Goal: Task Accomplishment & Management: Complete application form

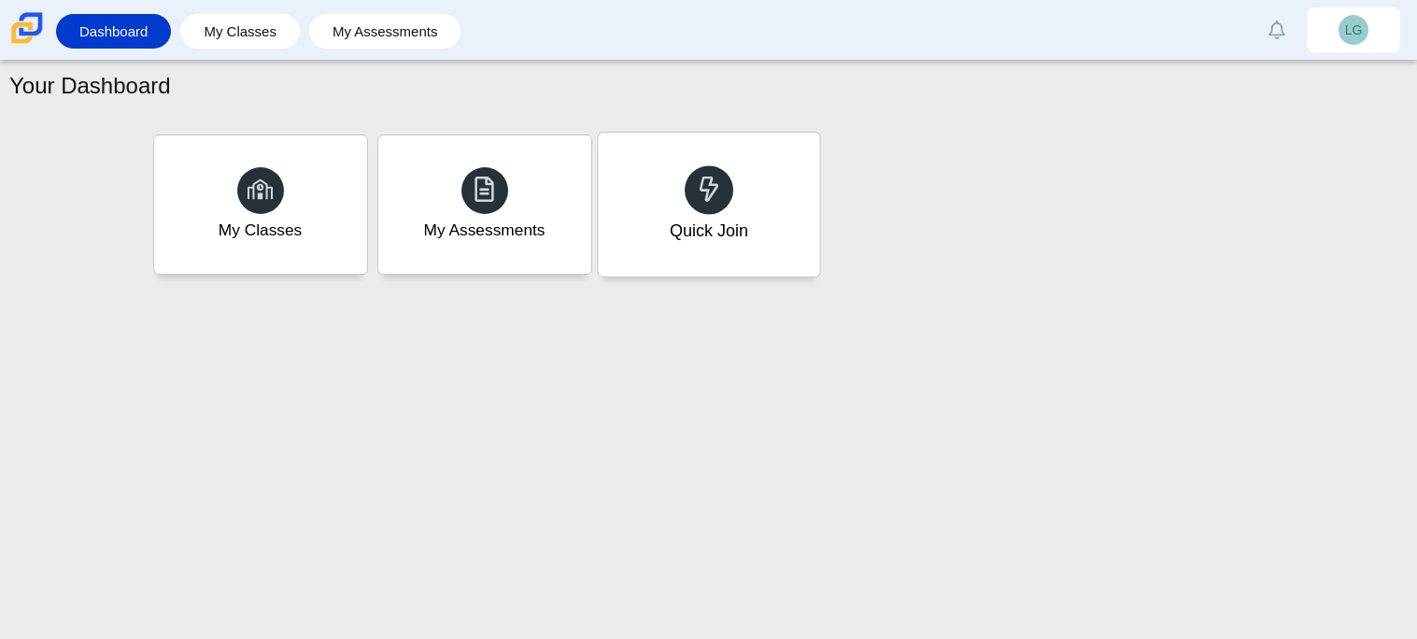
click at [682, 230] on div "Quick Join" at bounding box center [708, 231] width 78 height 24
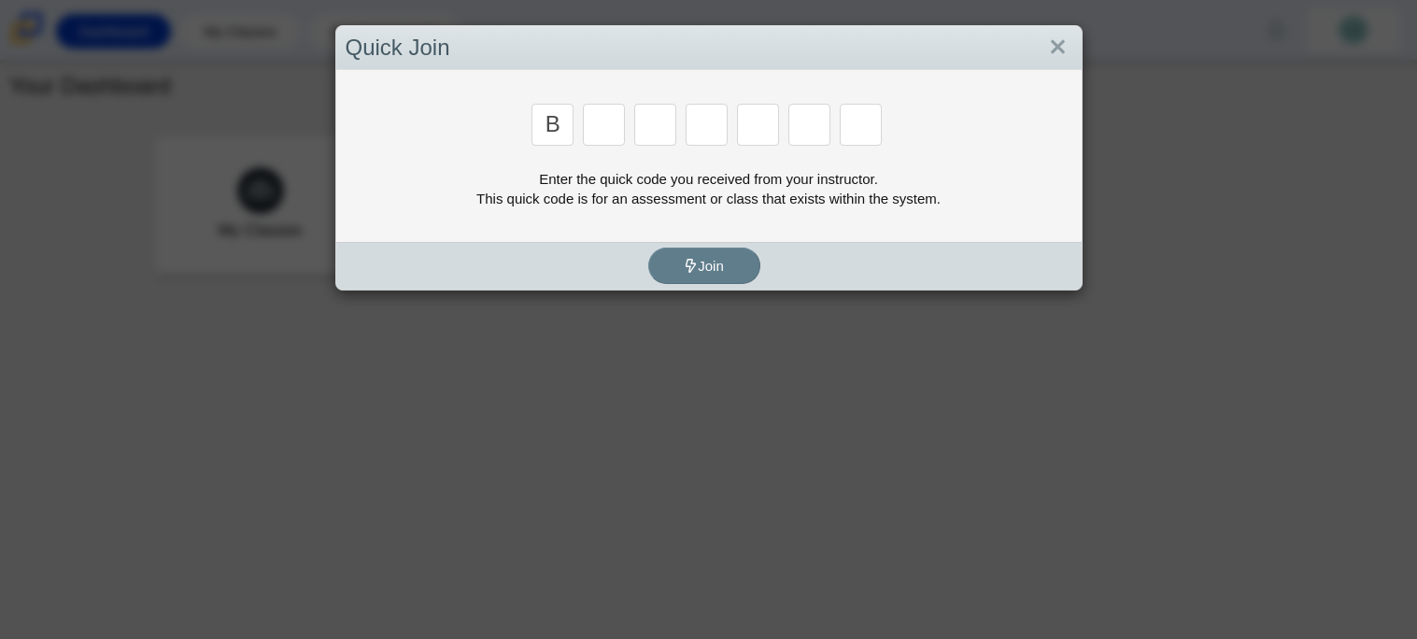
type input "b"
type input "m"
type input "3"
type input "5"
type input "3"
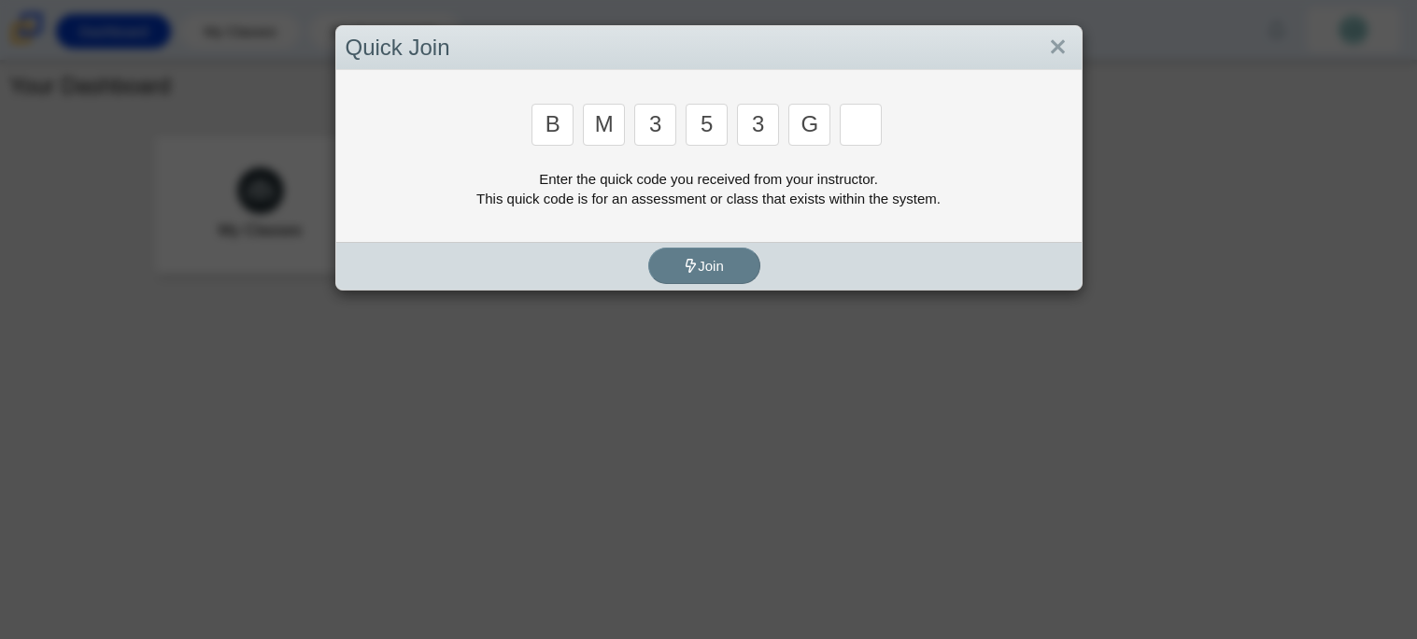
type input "g"
type input "b"
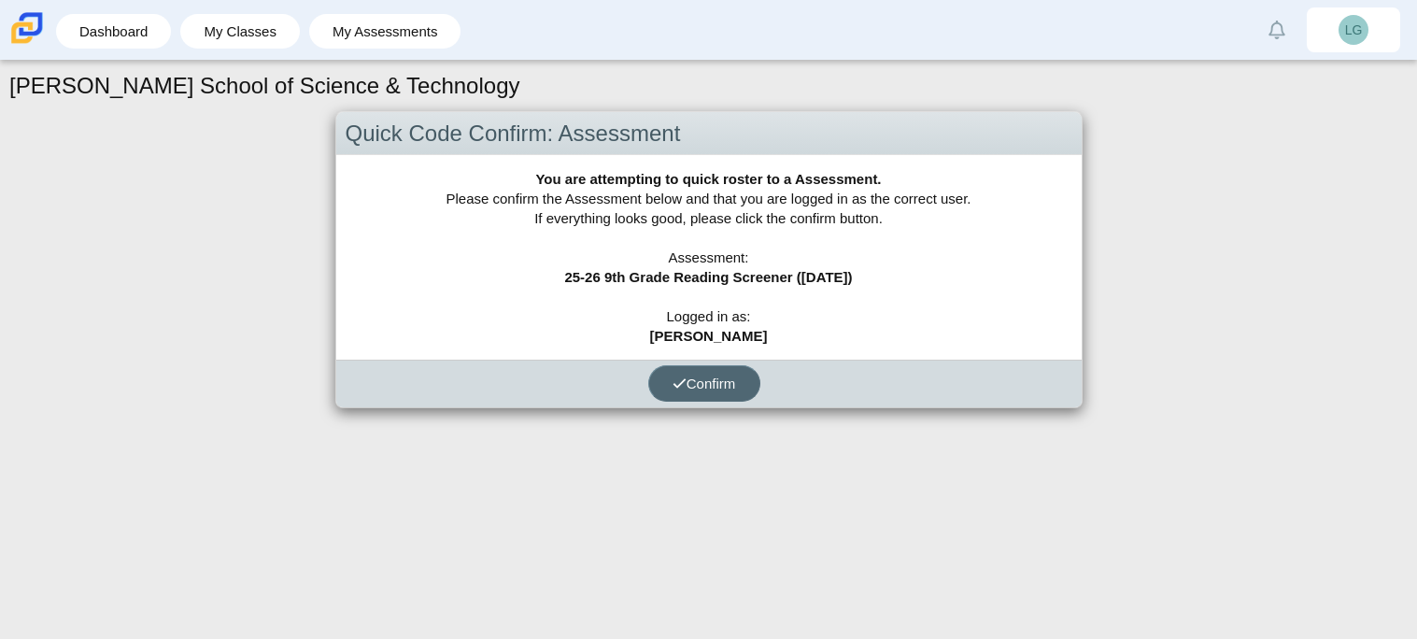
click at [710, 394] on button "Confirm" at bounding box center [704, 383] width 112 height 36
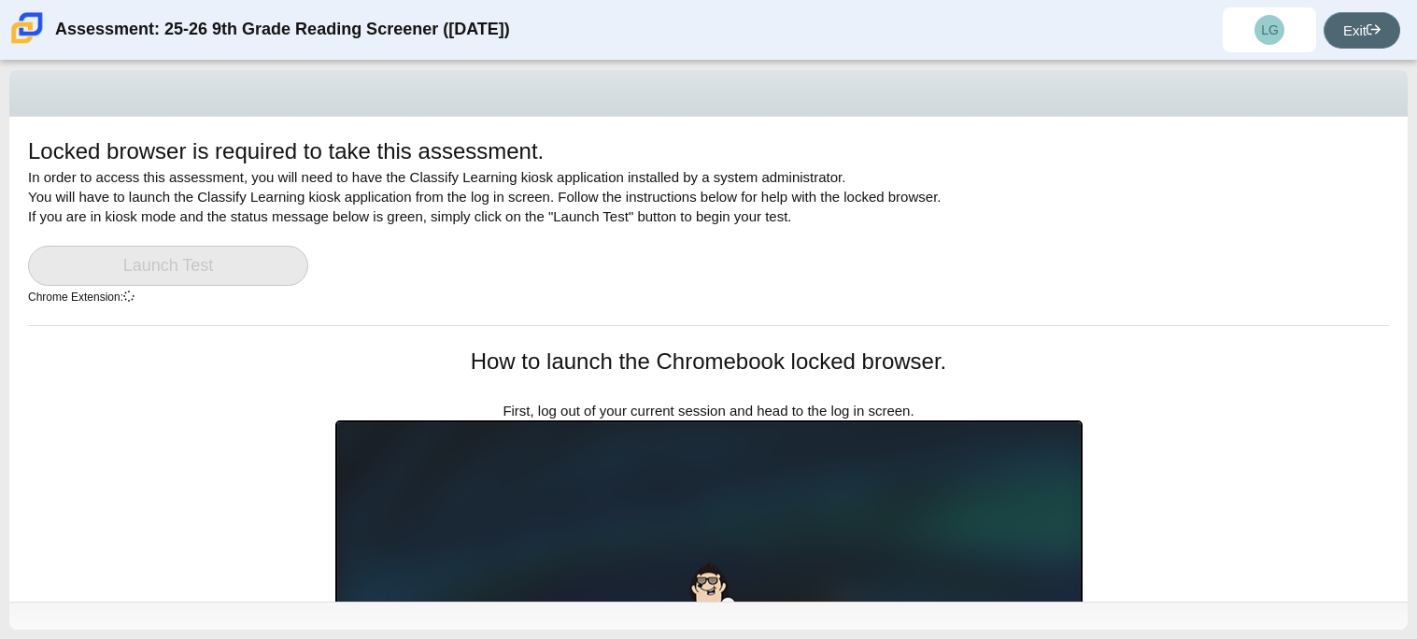
click at [1366, 28] on icon at bounding box center [1373, 29] width 14 height 14
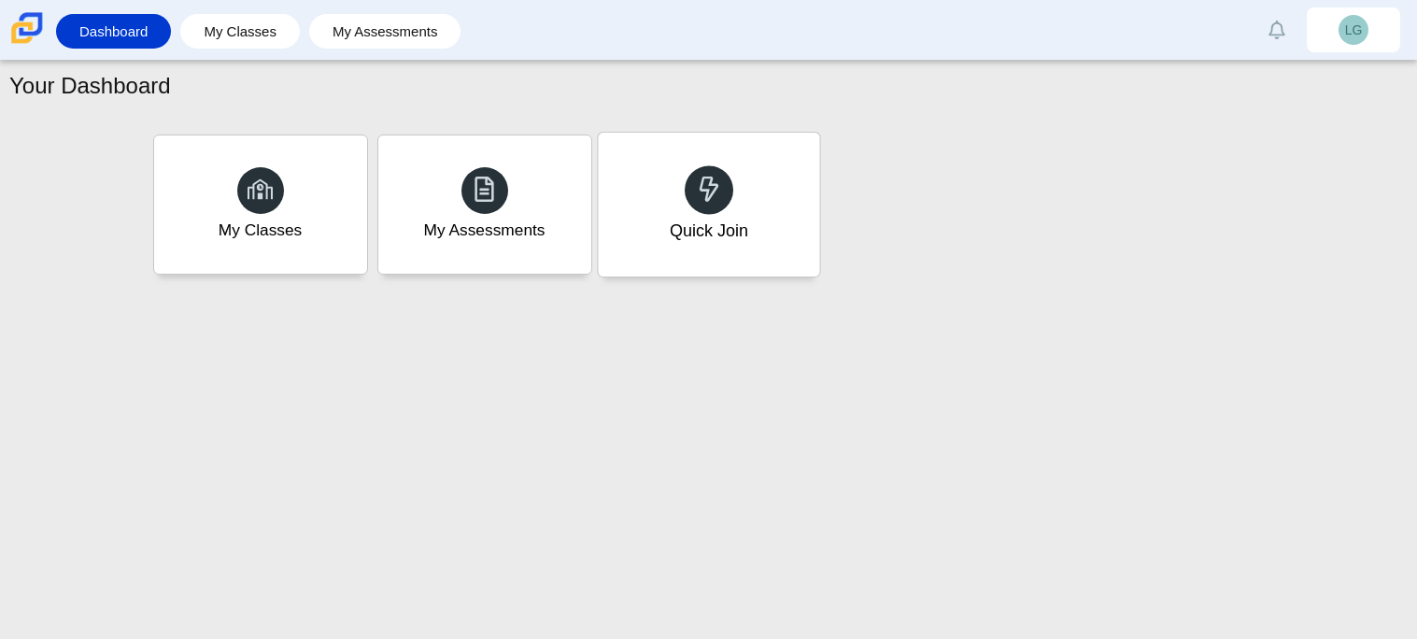
click at [717, 219] on div "Quick Join" at bounding box center [708, 231] width 78 height 24
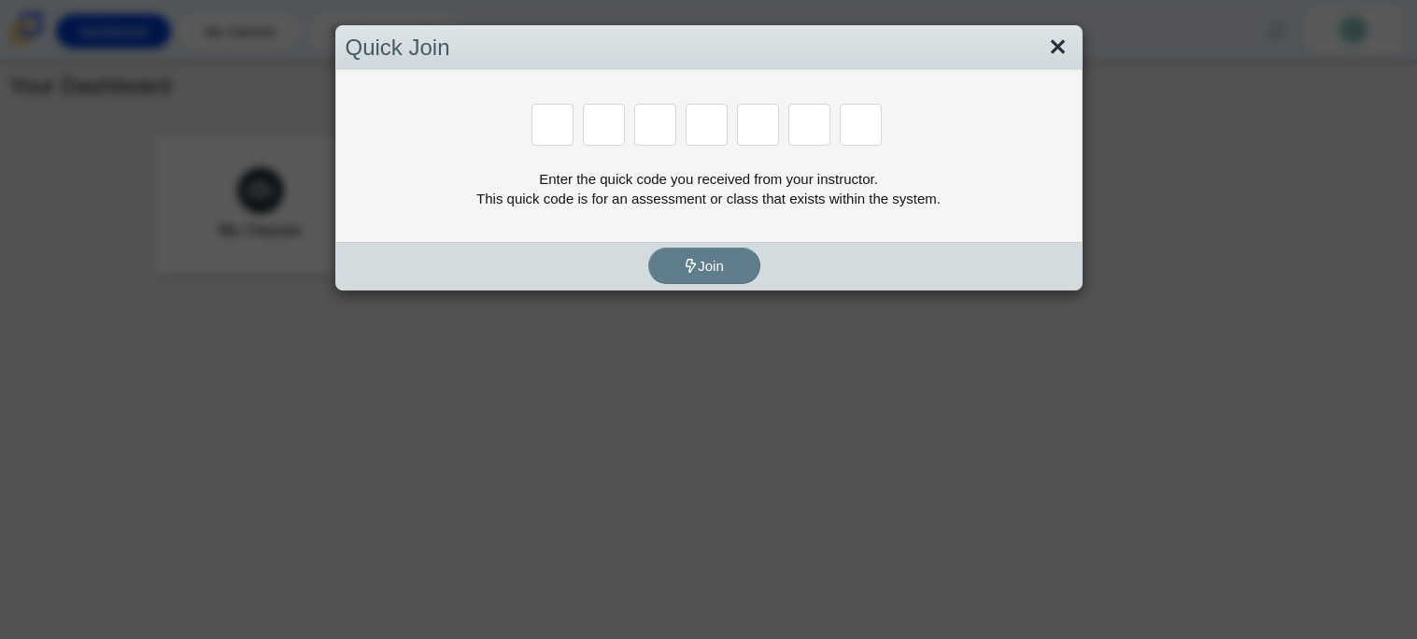
click at [1055, 43] on link "Close" at bounding box center [1057, 48] width 29 height 32
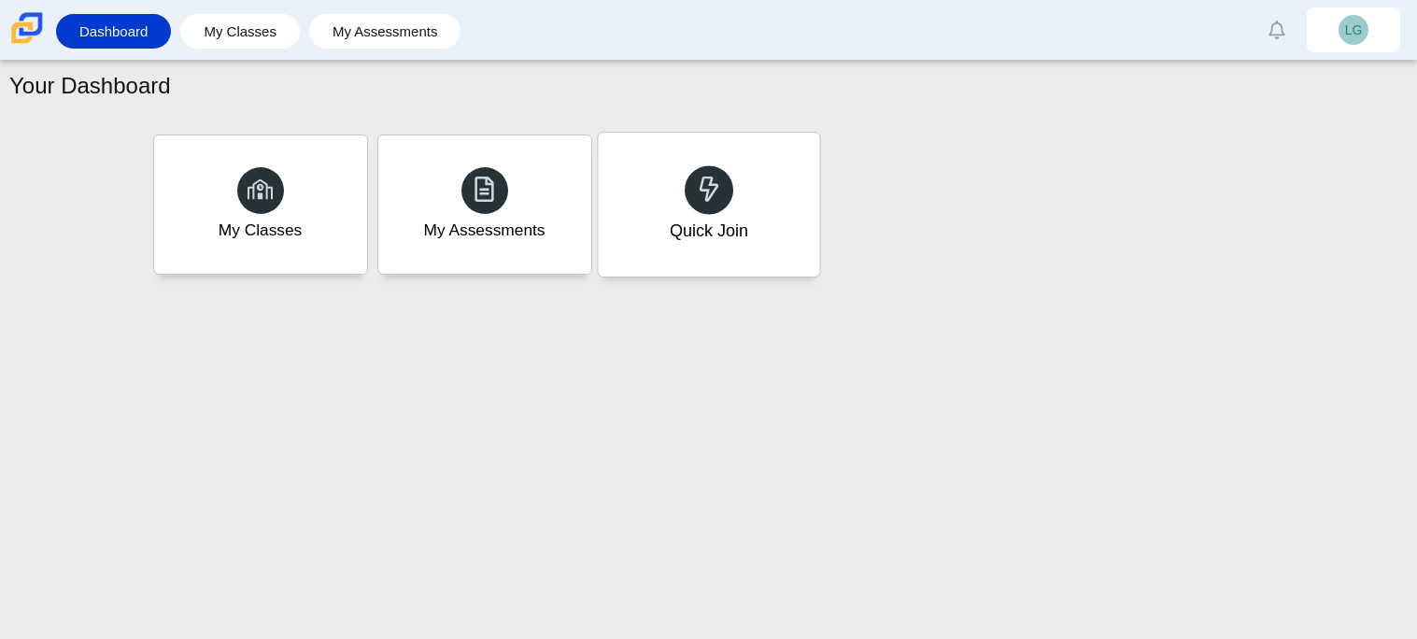
click at [791, 217] on div "Quick Join" at bounding box center [708, 205] width 221 height 144
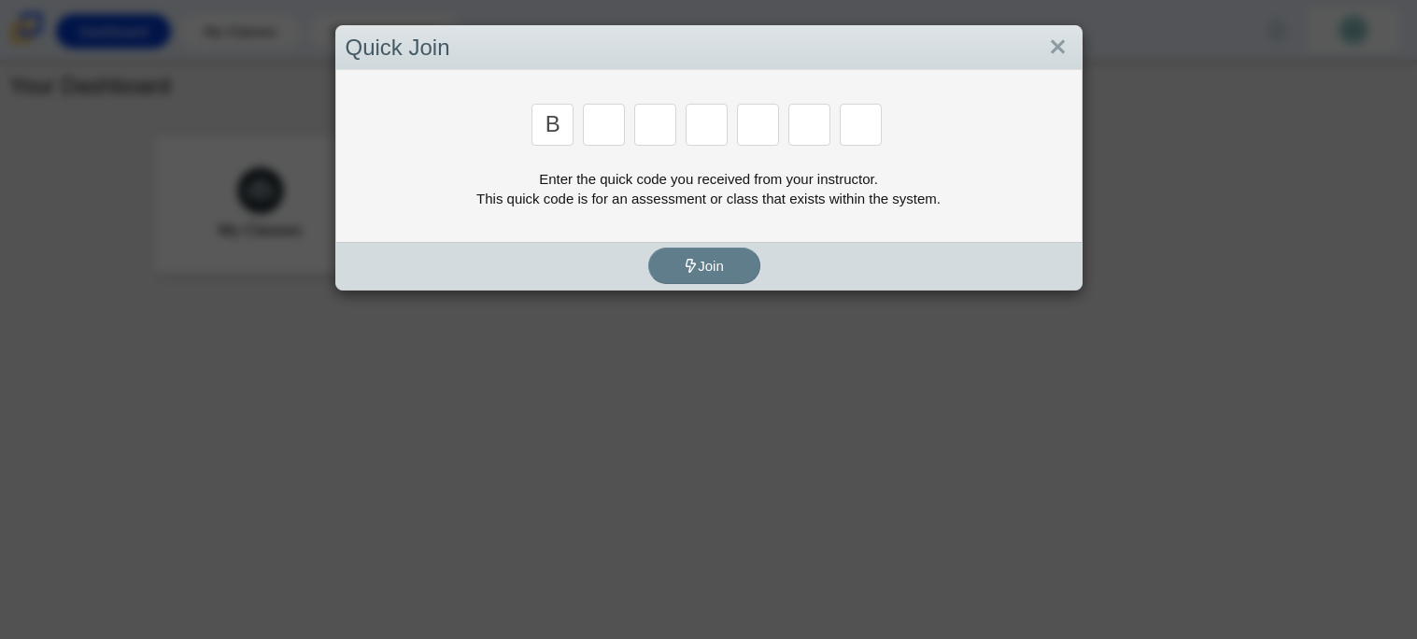
type input "b"
type input "m"
type input "3"
type input "5"
type input "3"
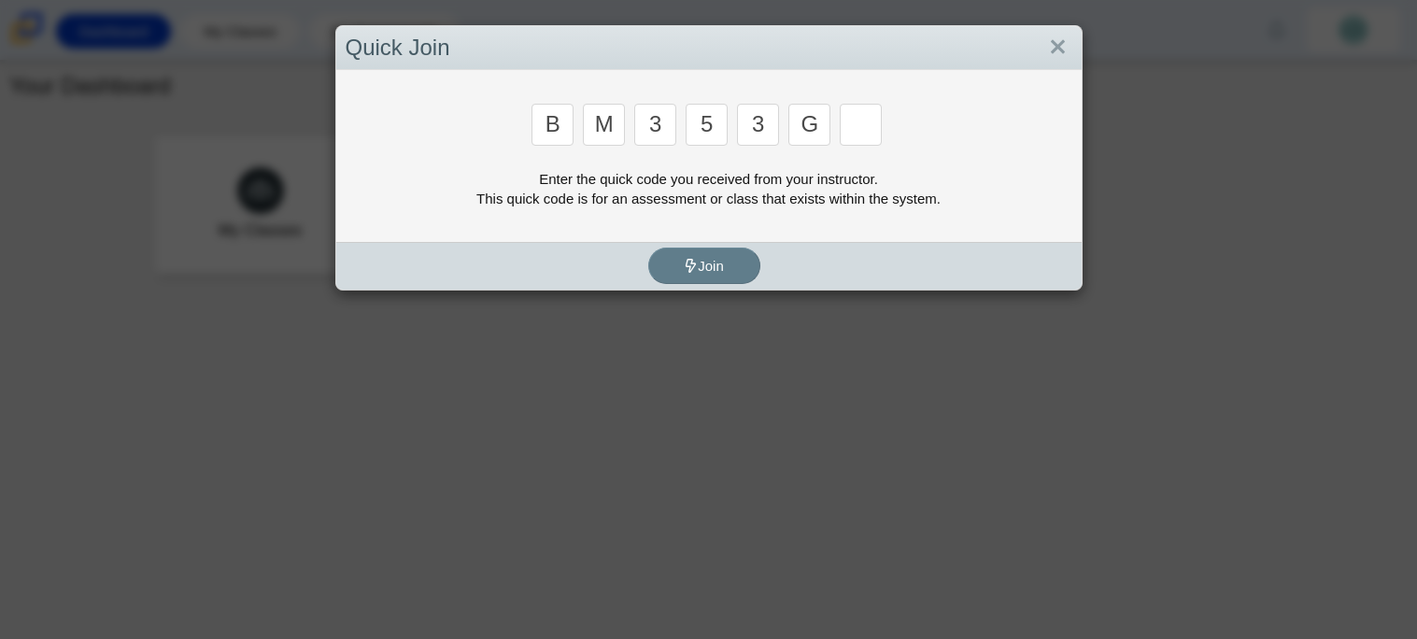
type input "g"
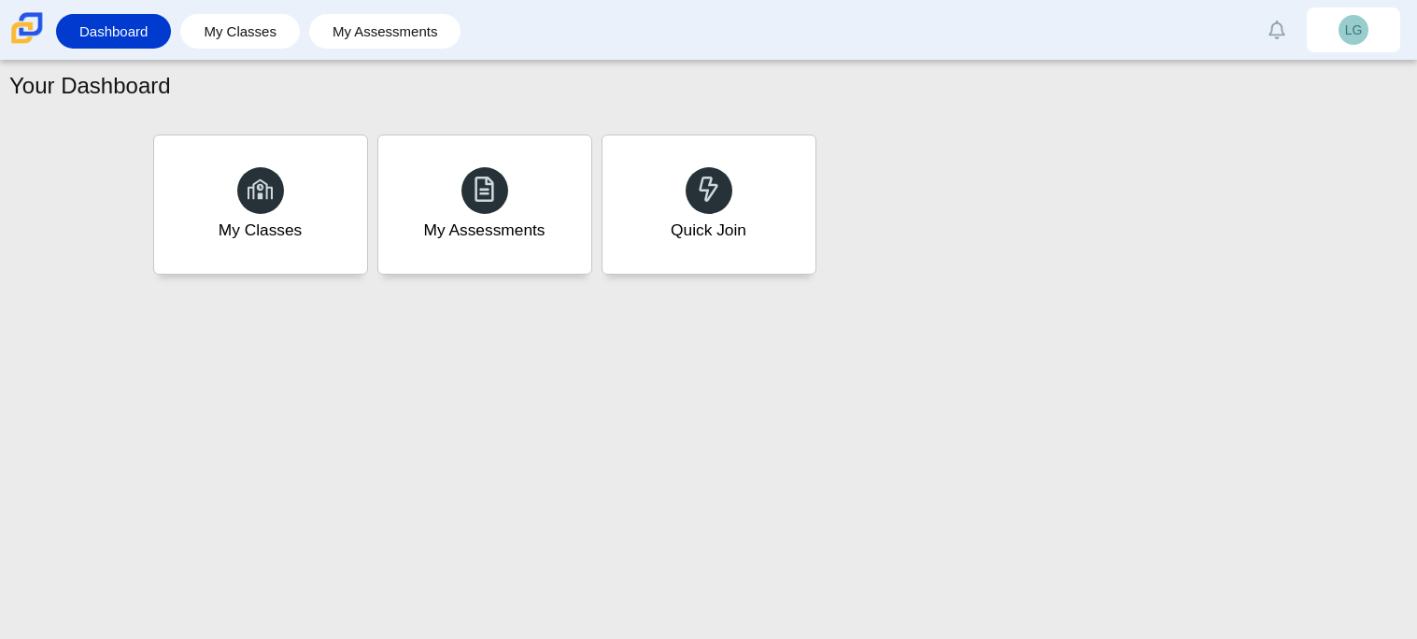
type input "b"
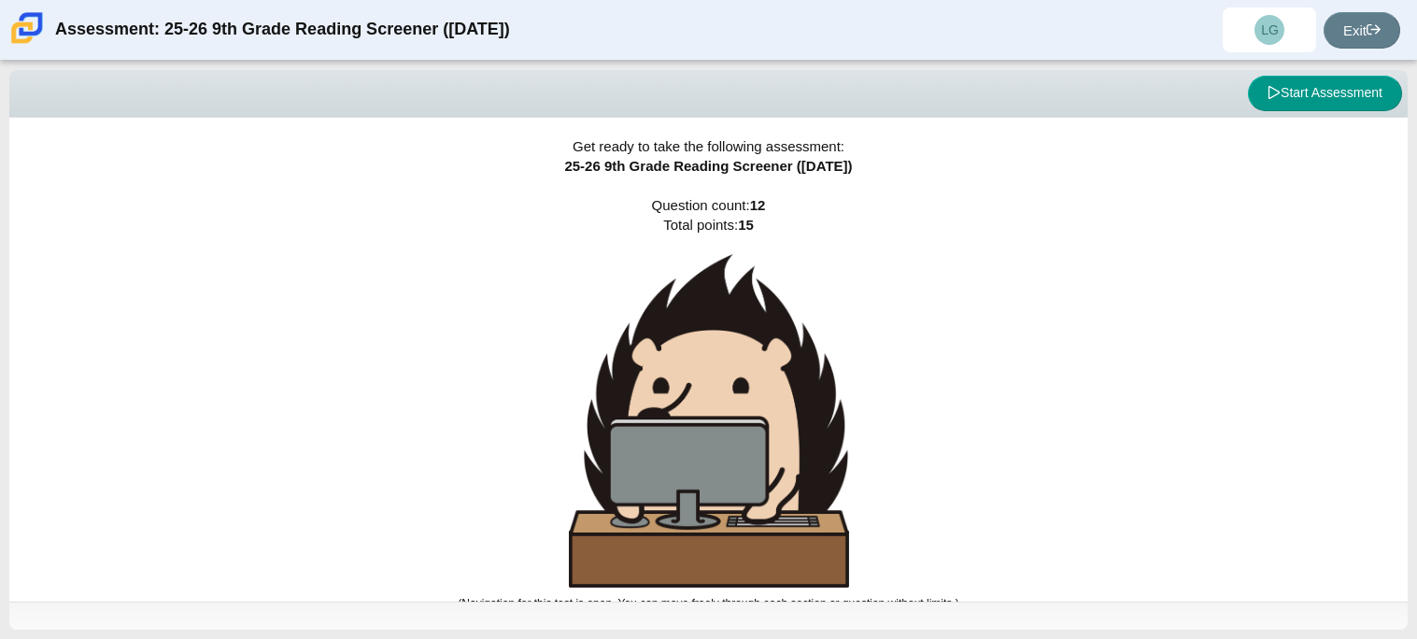
scroll to position [11, 0]
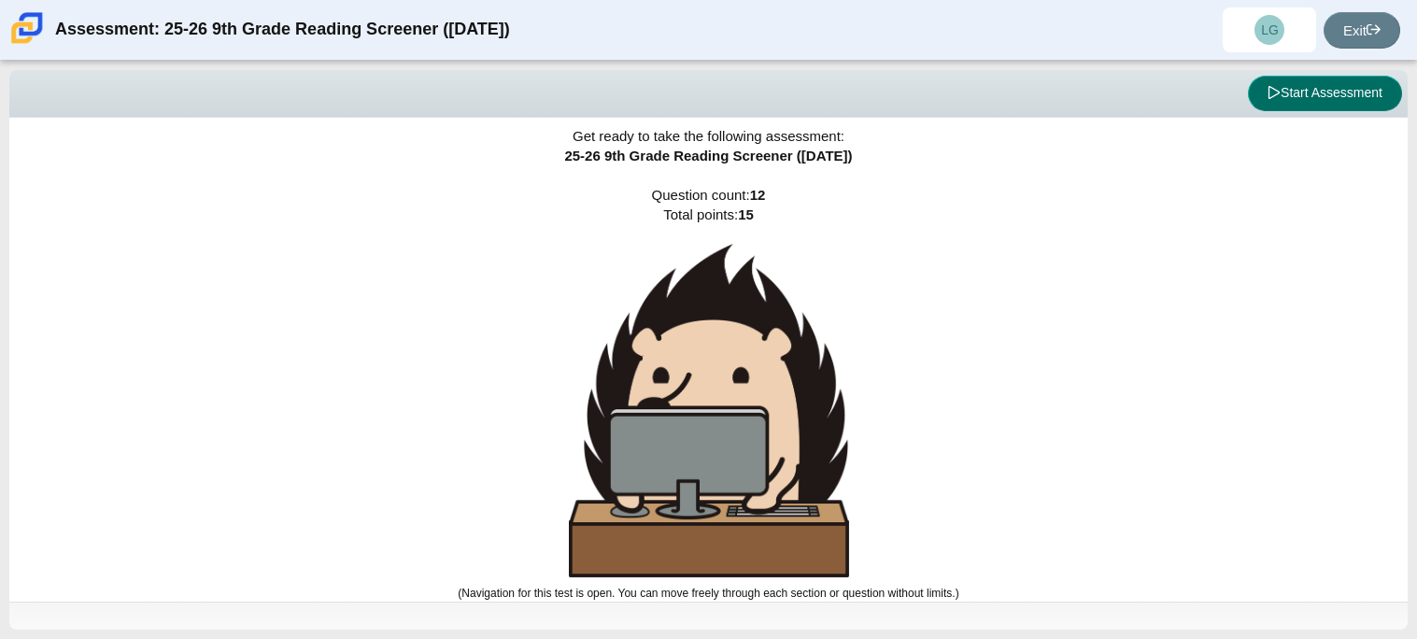
click at [1301, 98] on button "Start Assessment" at bounding box center [1325, 93] width 154 height 35
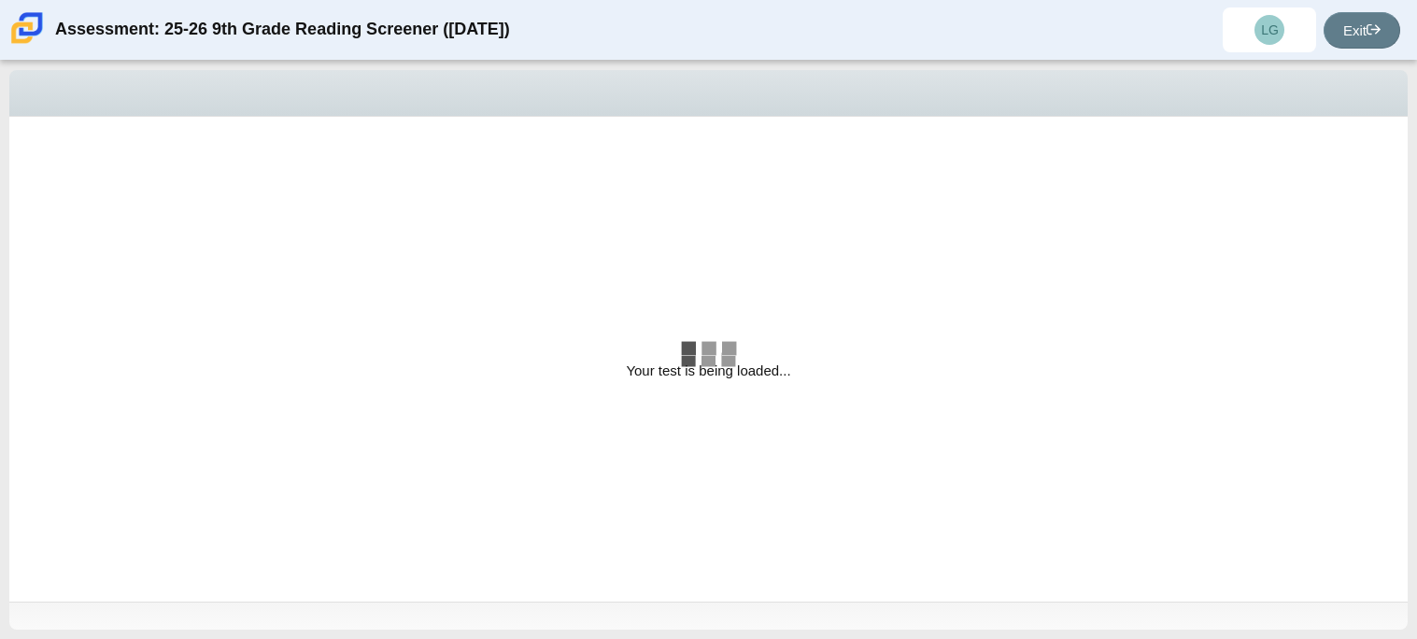
select select "ccc5b315-3c7c-471c-bf90-f22c8299c798"
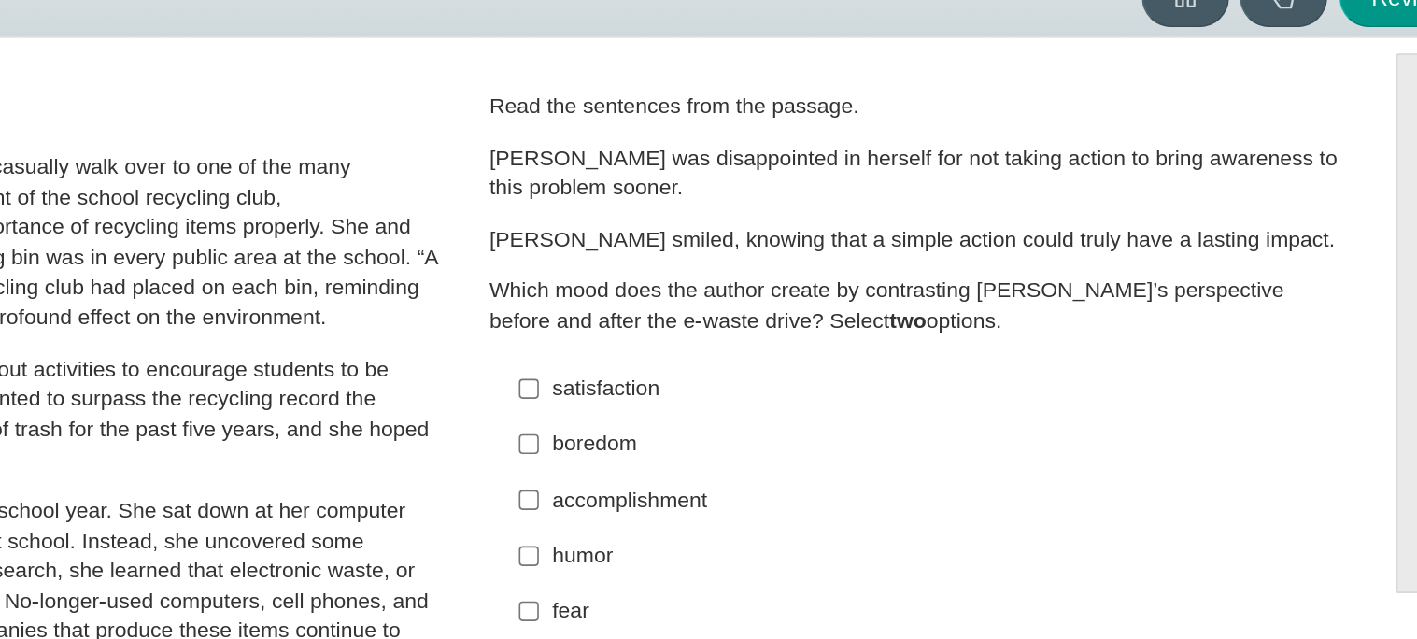
click at [1112, 332] on div "satisfaction" at bounding box center [1074, 332] width 472 height 19
click at [829, 332] on input "satisfaction satisfaction" at bounding box center [823, 333] width 12 height 34
checkbox input "true"
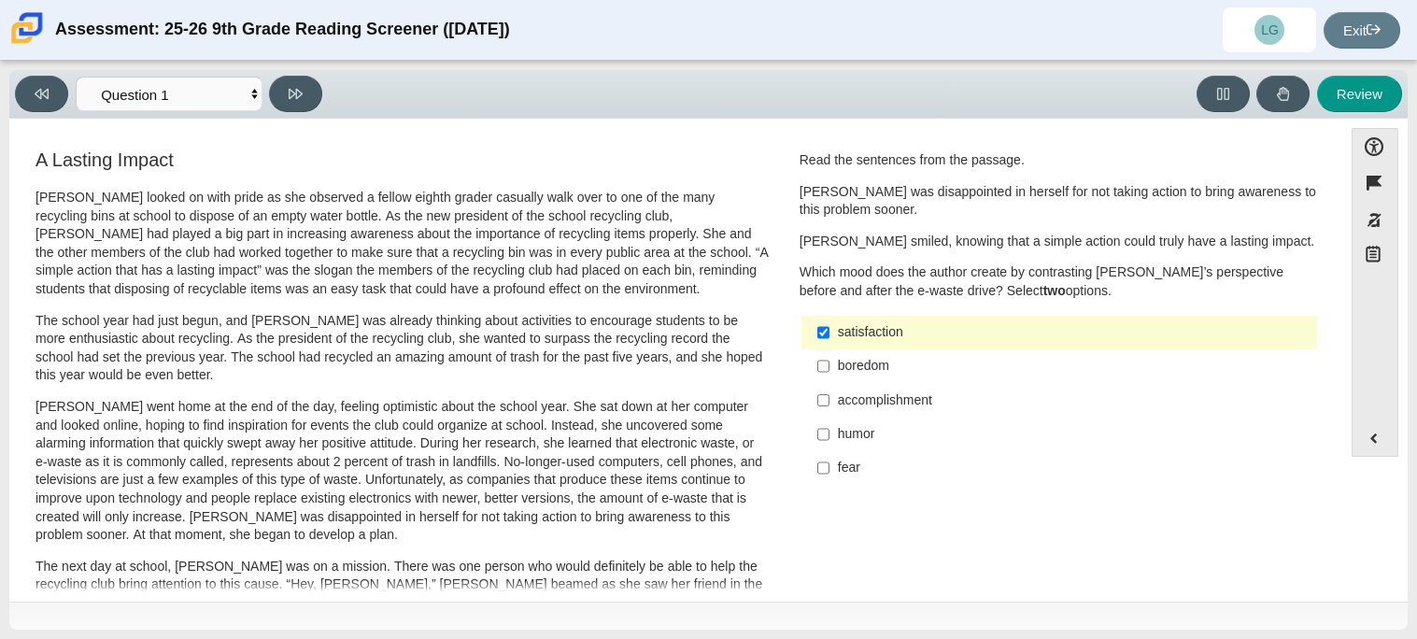
click at [984, 404] on div "accomplishment" at bounding box center [1074, 400] width 472 height 19
click at [829, 404] on input "accomplishment accomplishment" at bounding box center [823, 400] width 12 height 34
checkbox input "true"
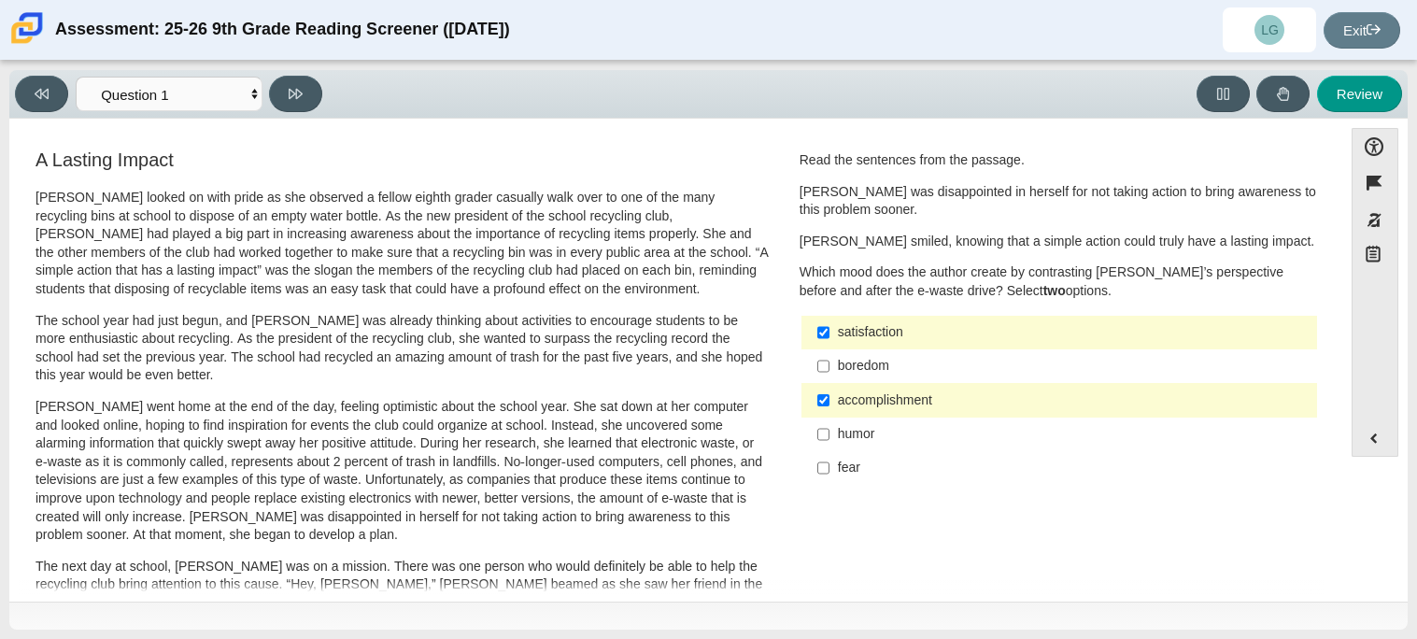
click at [979, 426] on div "humor" at bounding box center [1074, 434] width 472 height 19
click at [829, 426] on input "humor humor" at bounding box center [823, 434] width 12 height 34
checkbox input "true"
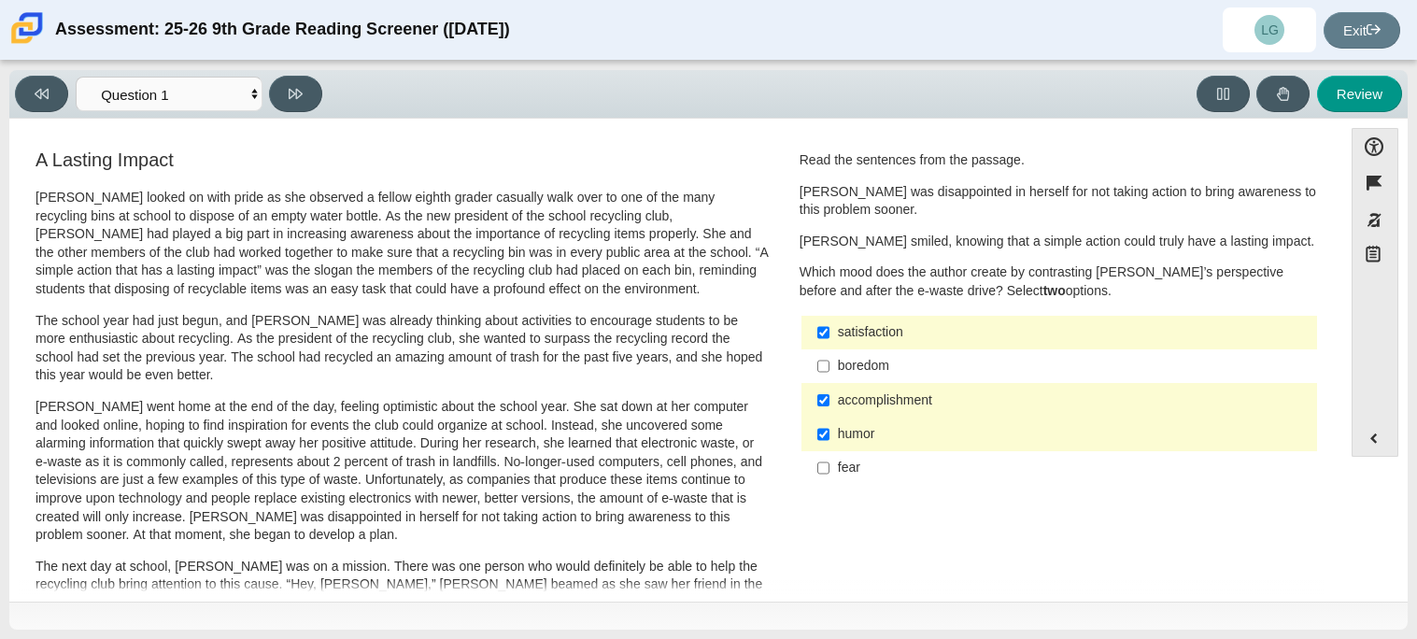
click at [991, 332] on div "satisfaction" at bounding box center [1074, 332] width 472 height 19
click at [829, 332] on input "satisfaction satisfaction" at bounding box center [823, 333] width 12 height 34
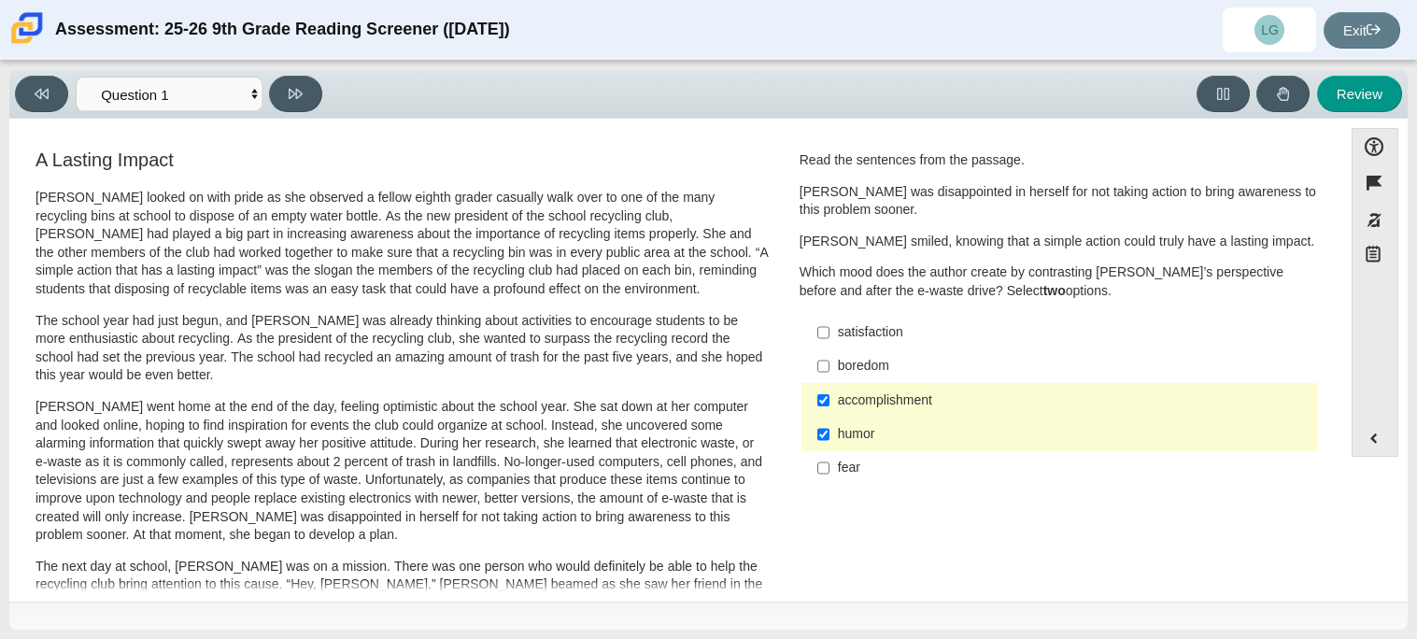
click at [1048, 341] on div "satisfaction" at bounding box center [1074, 332] width 472 height 19
click at [829, 341] on input "satisfaction satisfaction" at bounding box center [823, 333] width 12 height 34
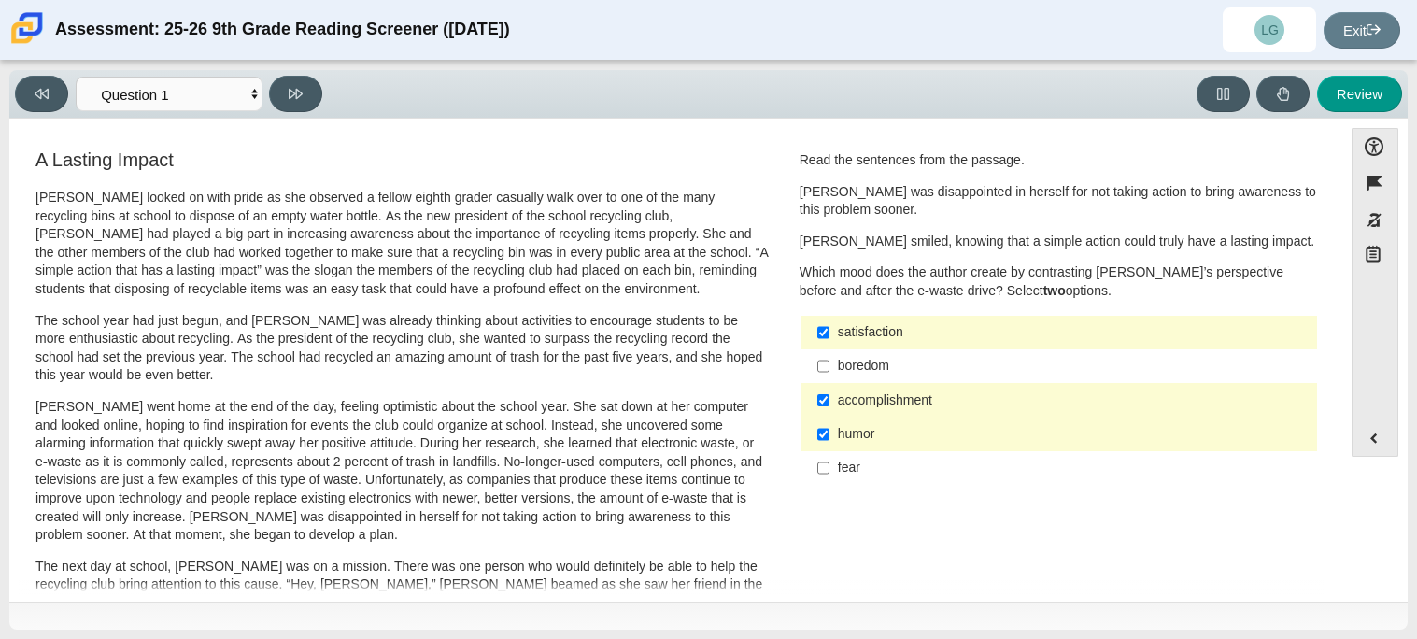
click at [996, 318] on label "satisfaction satisfaction" at bounding box center [1060, 333] width 513 height 34
click at [829, 318] on input "satisfaction satisfaction" at bounding box center [823, 333] width 12 height 34
checkbox input "false"
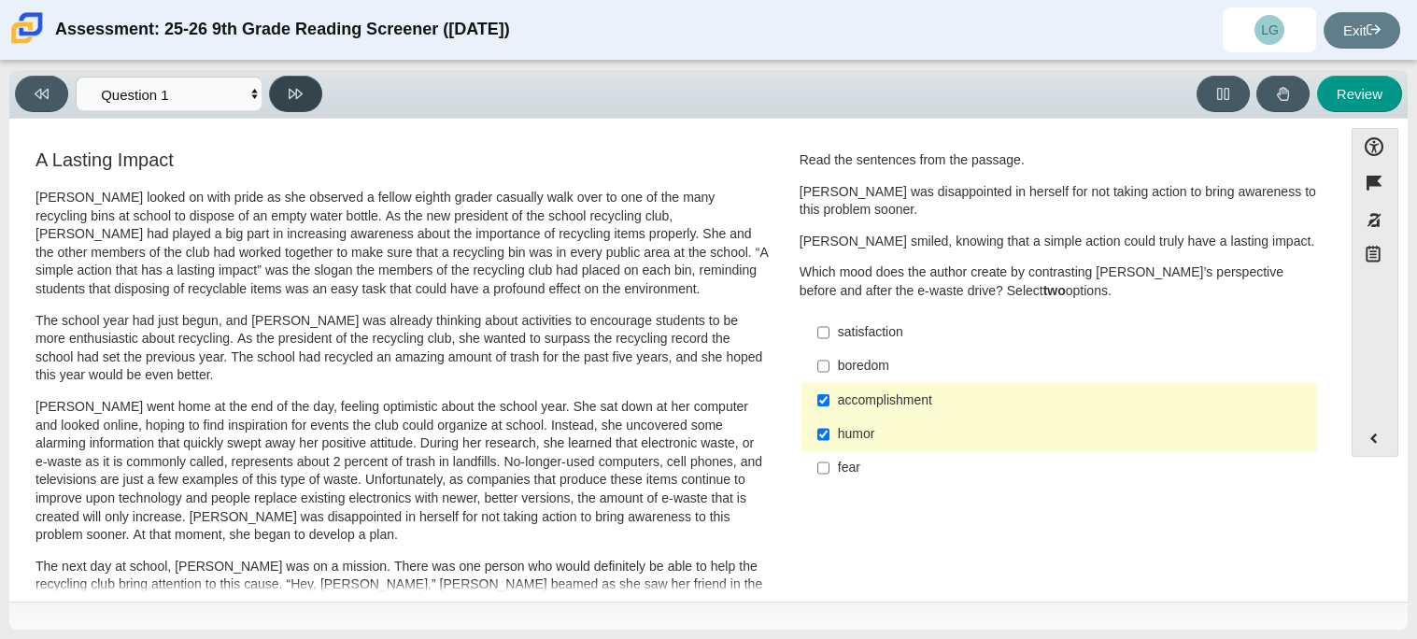
click at [308, 98] on button at bounding box center [295, 94] width 53 height 36
select select "0ff64528-ffd7-428d-b192-babfaadd44e8"
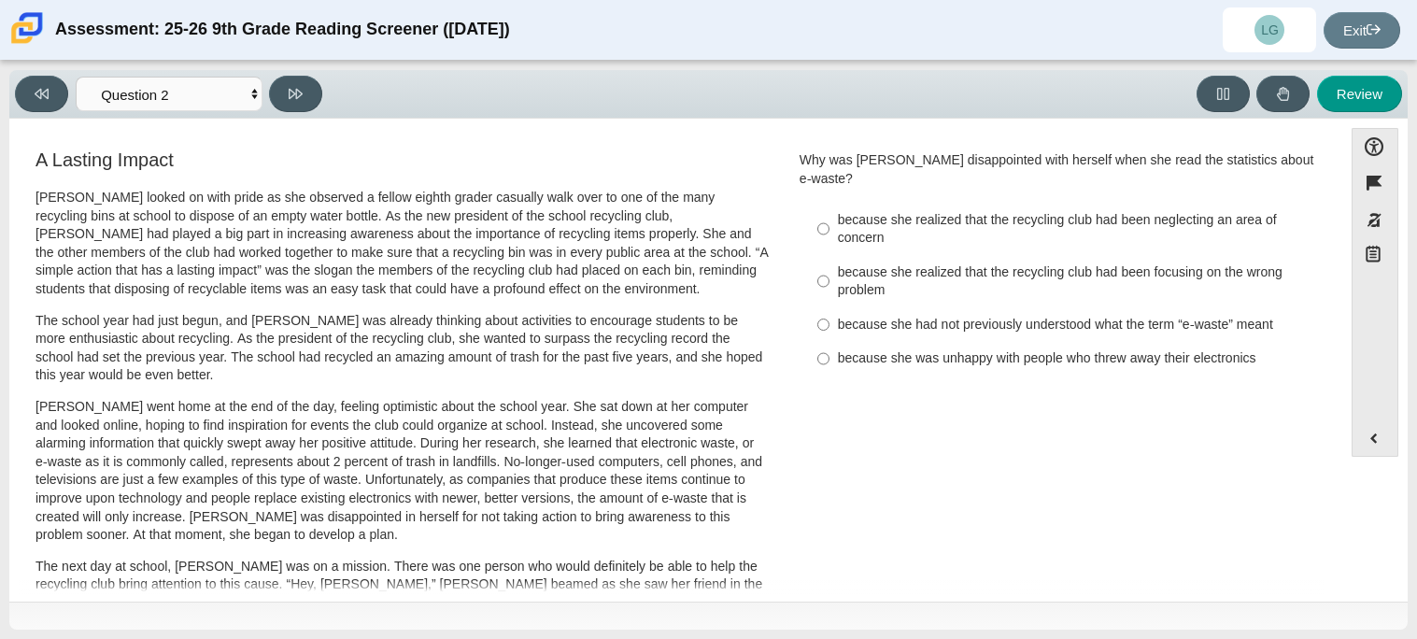
click at [854, 226] on div "because she realized that the recycling club had been neglecting an area of con…" at bounding box center [1074, 229] width 472 height 36
click at [829, 226] on input "because she realized that the recycling club had been neglecting an area of con…" at bounding box center [823, 229] width 12 height 52
radio input "true"
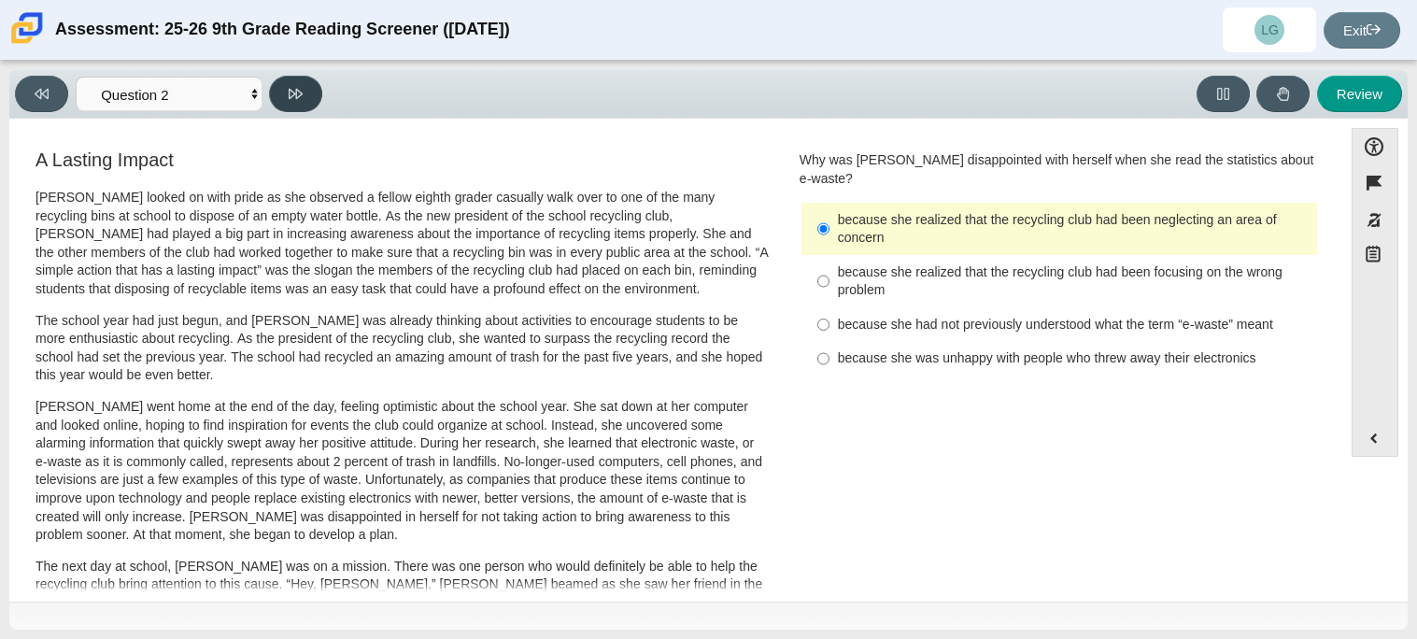
click at [294, 87] on icon at bounding box center [296, 94] width 14 height 14
select select "7ce3d843-6974-4858-901c-1ff39630e843"
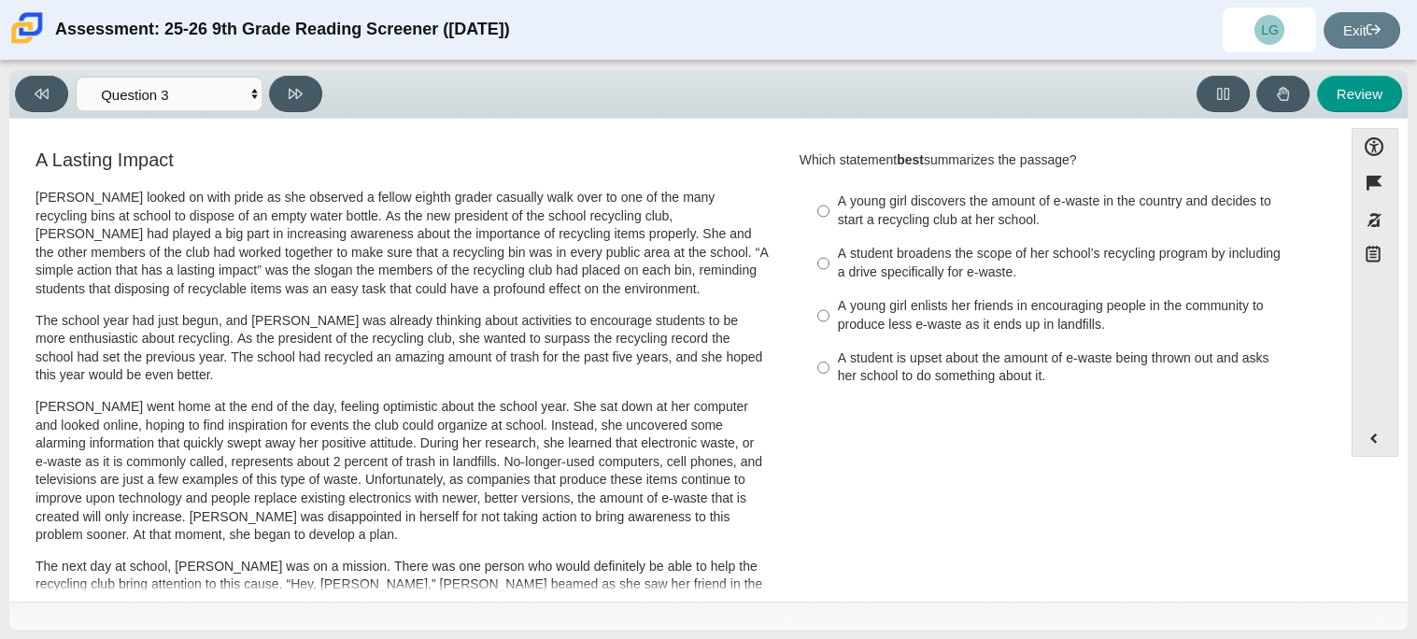
click at [970, 217] on div "A young girl discovers the amount of e-waste in the country and decides to star…" at bounding box center [1074, 210] width 472 height 36
click at [829, 217] on input "A young girl discovers the amount of e-waste in the country and decides to star…" at bounding box center [823, 211] width 12 height 52
radio input "true"
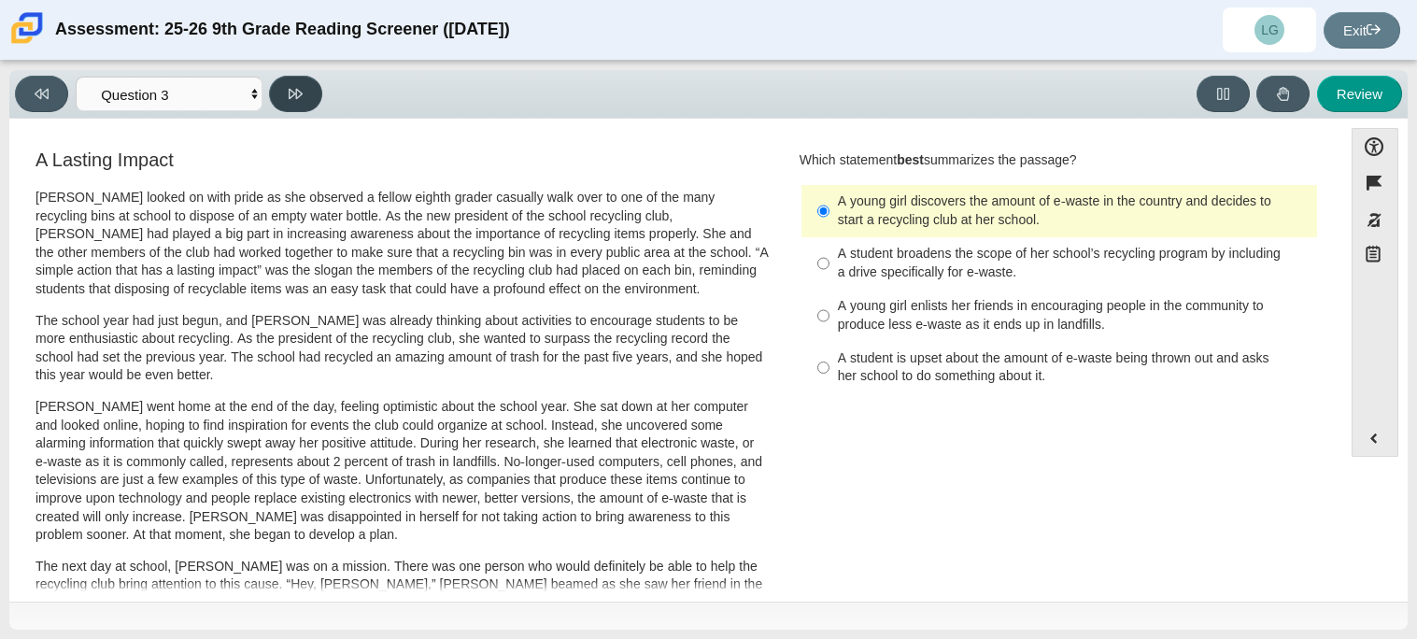
click at [299, 107] on button at bounding box center [295, 94] width 53 height 36
select select "ca9ea0f1-49c5-4bd1-83b0-472c18652b42"
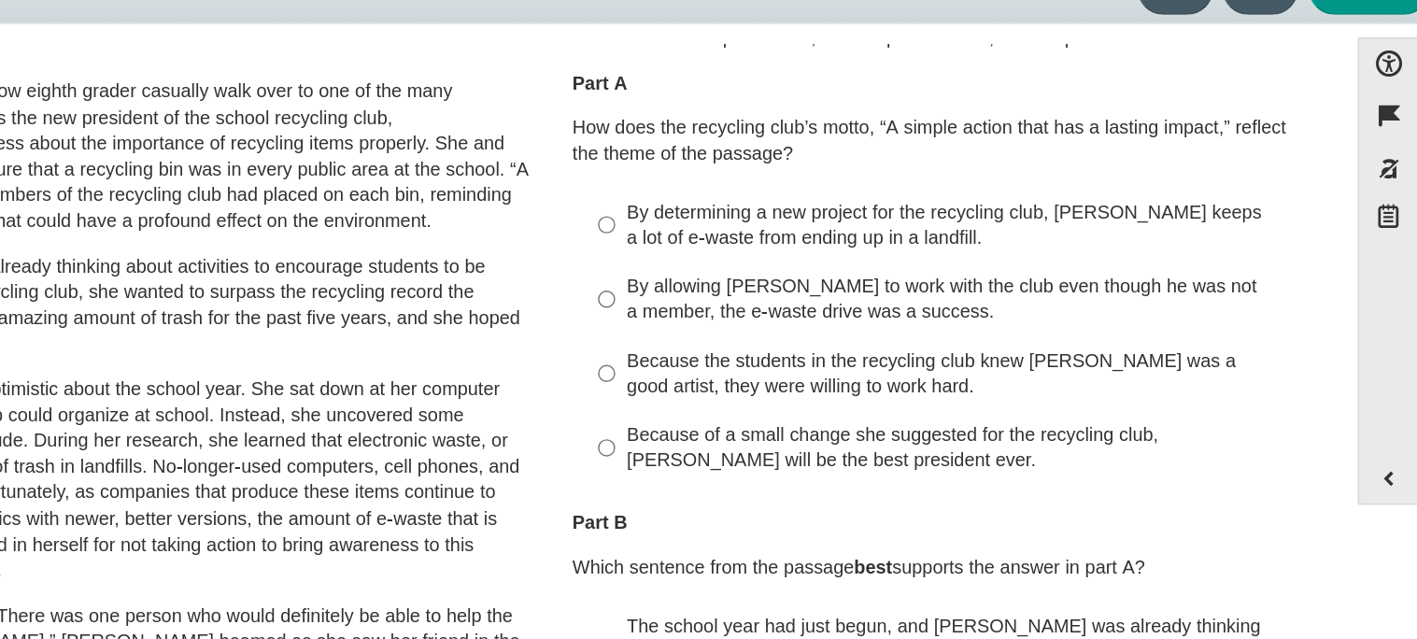
scroll to position [35, 0]
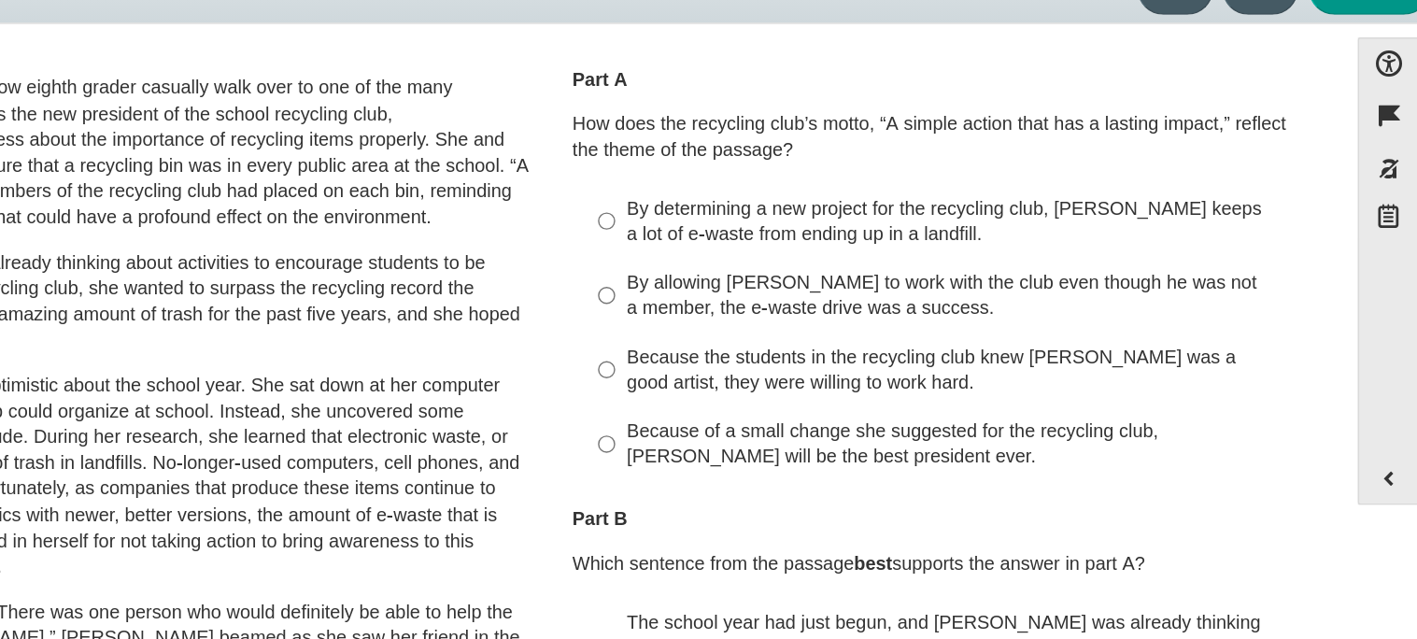
click at [1065, 323] on div "By allowing [PERSON_NAME] to work with the club even though he was not a member…" at bounding box center [1074, 309] width 472 height 36
click at [829, 323] on input "By allowing [PERSON_NAME] to work with the club even though he was not a member…" at bounding box center [823, 309] width 12 height 52
radio input "true"
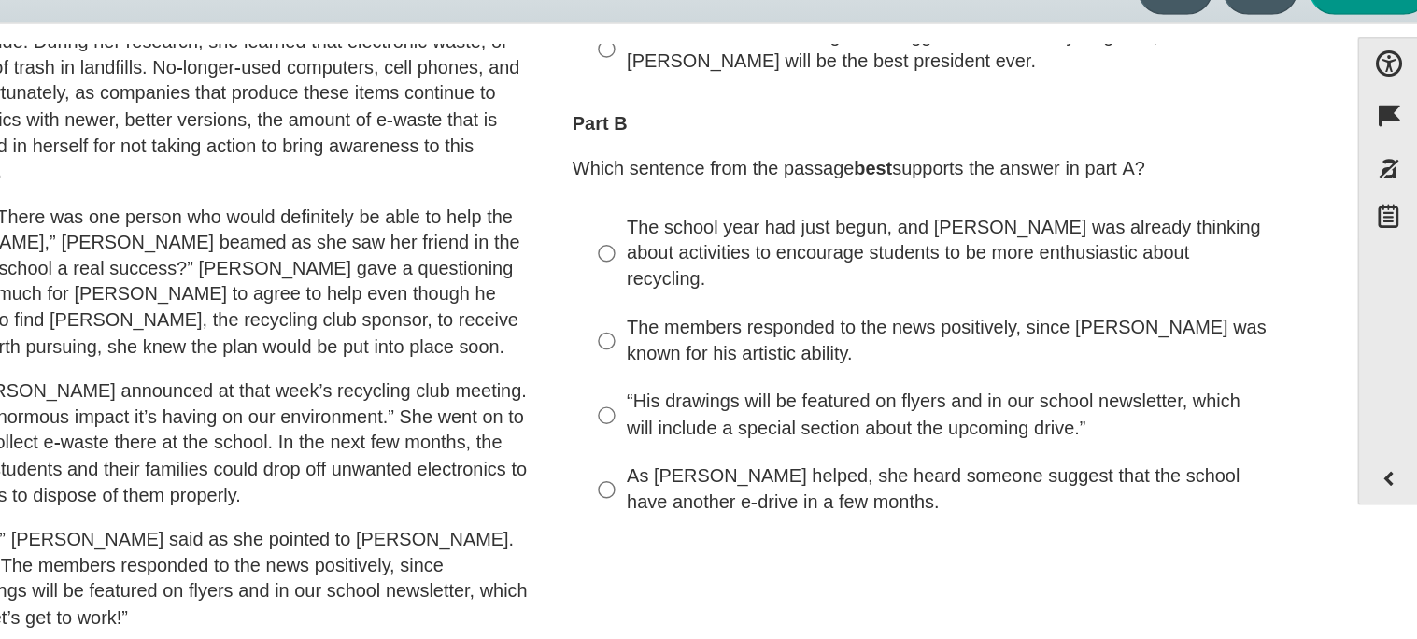
scroll to position [321, 0]
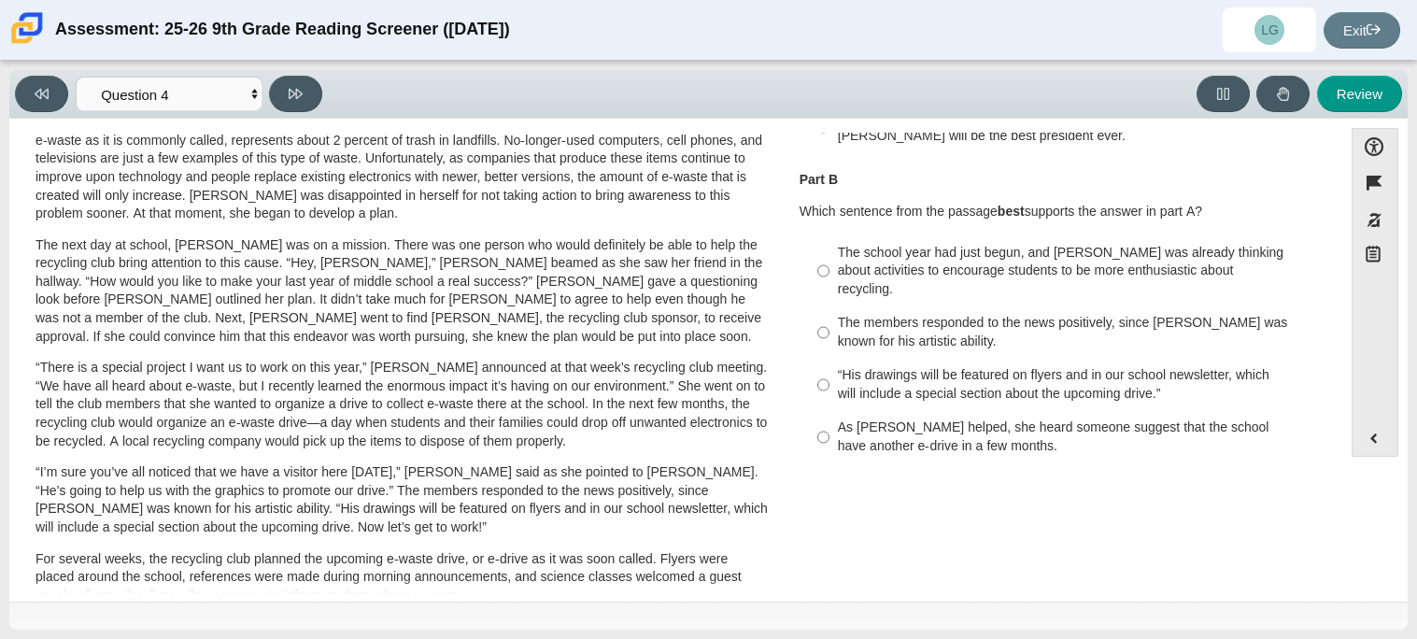
click at [888, 411] on label "As [PERSON_NAME] helped, she heard someone suggest that the school have another…" at bounding box center [1060, 437] width 513 height 52
click at [829, 411] on input "As [PERSON_NAME] helped, she heard someone suggest that the school have another…" at bounding box center [823, 437] width 12 height 52
radio input "true"
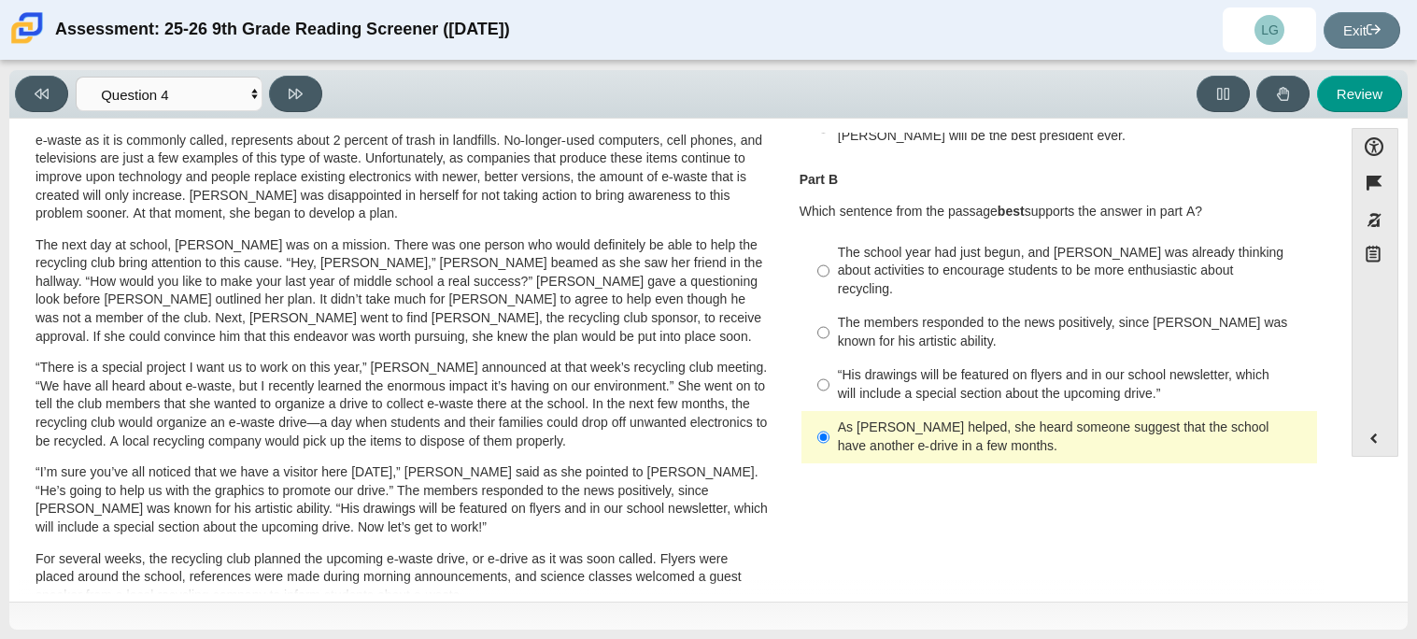
click at [872, 370] on div "“His drawings will be featured on flyers and in our school newsletter, which wi…" at bounding box center [1074, 384] width 472 height 36
click at [829, 370] on input "“His drawings will be featured on flyers and in our school newsletter, which wi…" at bounding box center [823, 385] width 12 height 52
radio input "true"
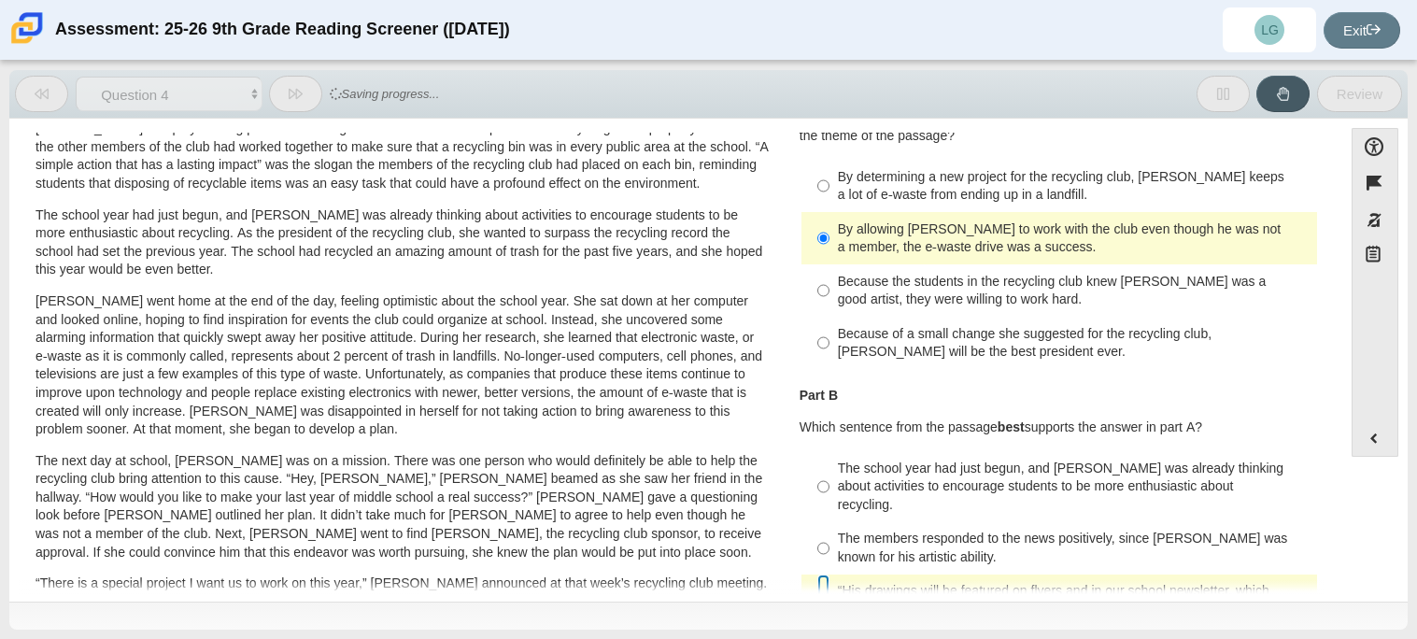
scroll to position [0, 0]
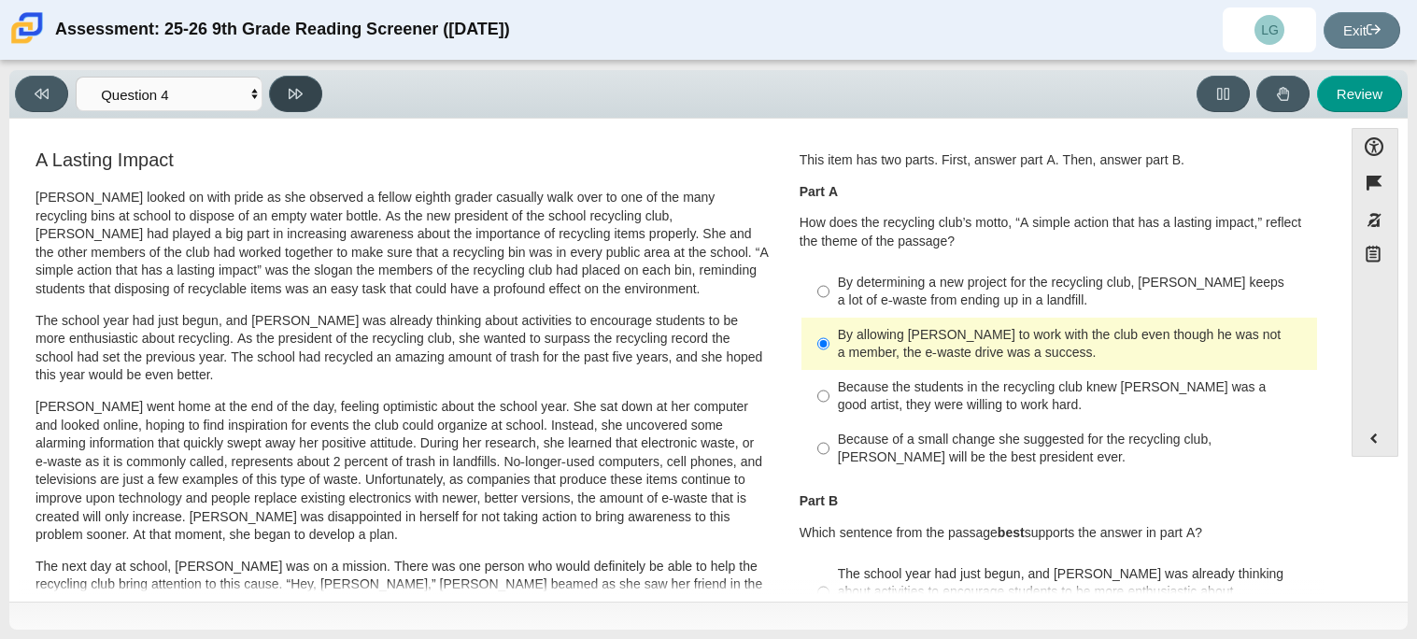
click at [303, 86] on button at bounding box center [295, 94] width 53 height 36
select select "e41f1a79-e29f-4095-8030-a53364015bed"
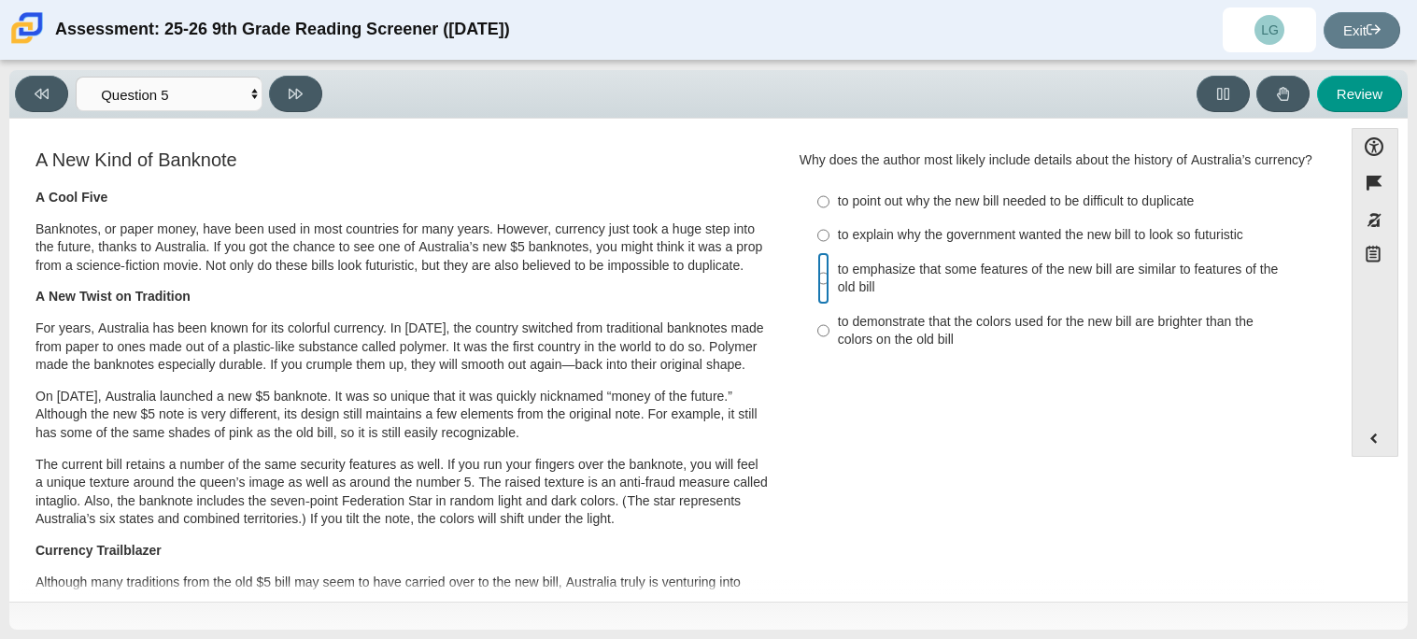
click at [820, 269] on input "to emphasize that some features of the new bill are similar to features of the …" at bounding box center [823, 278] width 12 height 52
radio input "true"
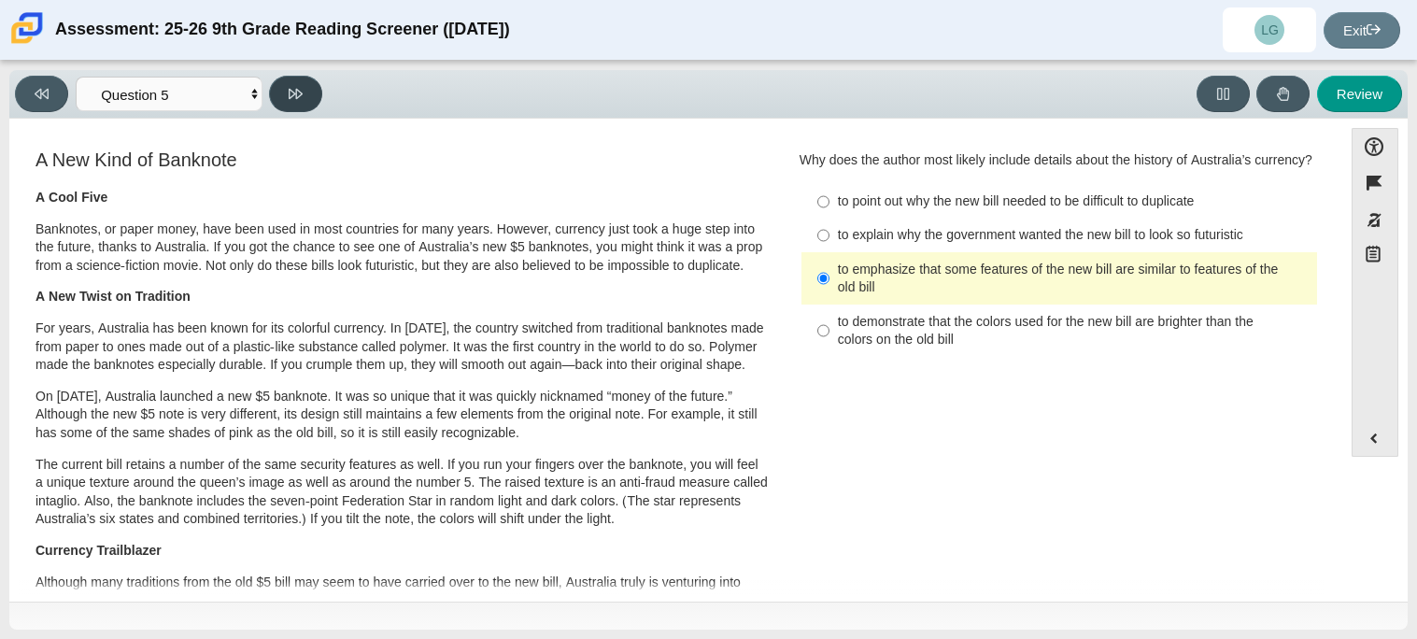
click at [295, 105] on button at bounding box center [295, 94] width 53 height 36
select select "69146e31-7b3d-4a3e-9ce6-f30c24342ae0"
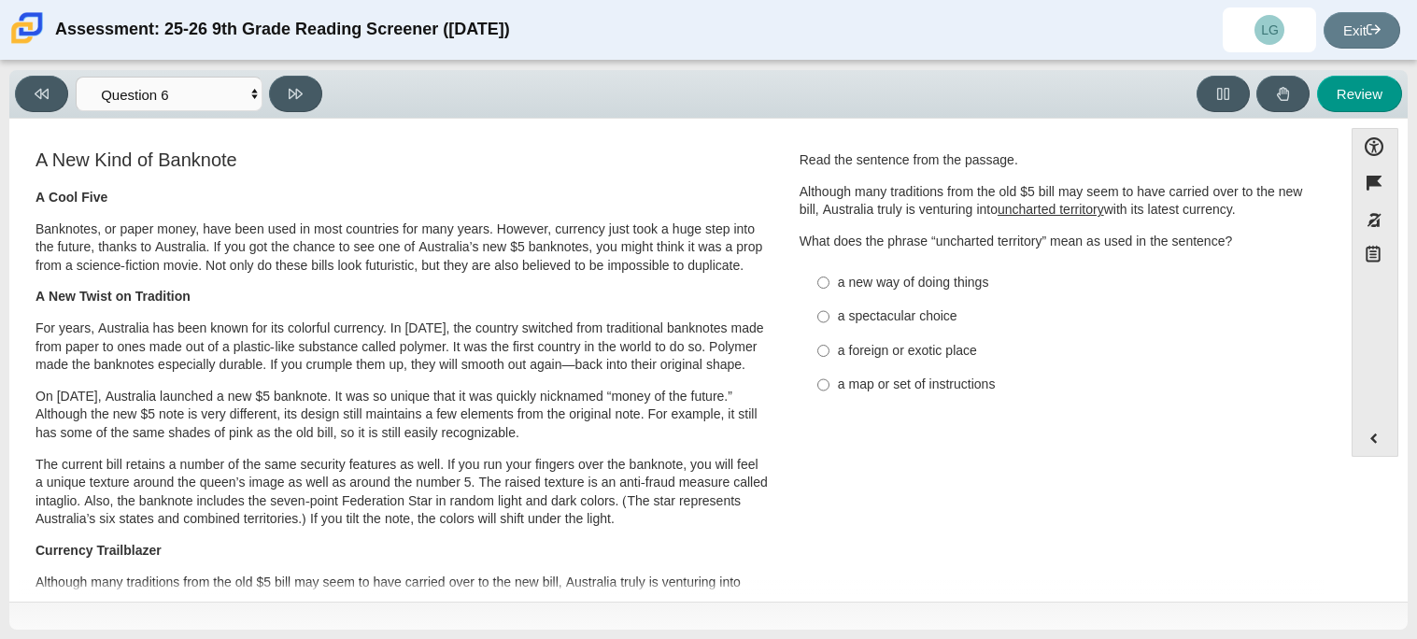
click at [896, 276] on div "a new way of doing things" at bounding box center [1074, 283] width 472 height 19
click at [829, 276] on input "a new way of doing things a new way of doing things" at bounding box center [823, 282] width 12 height 34
radio input "true"
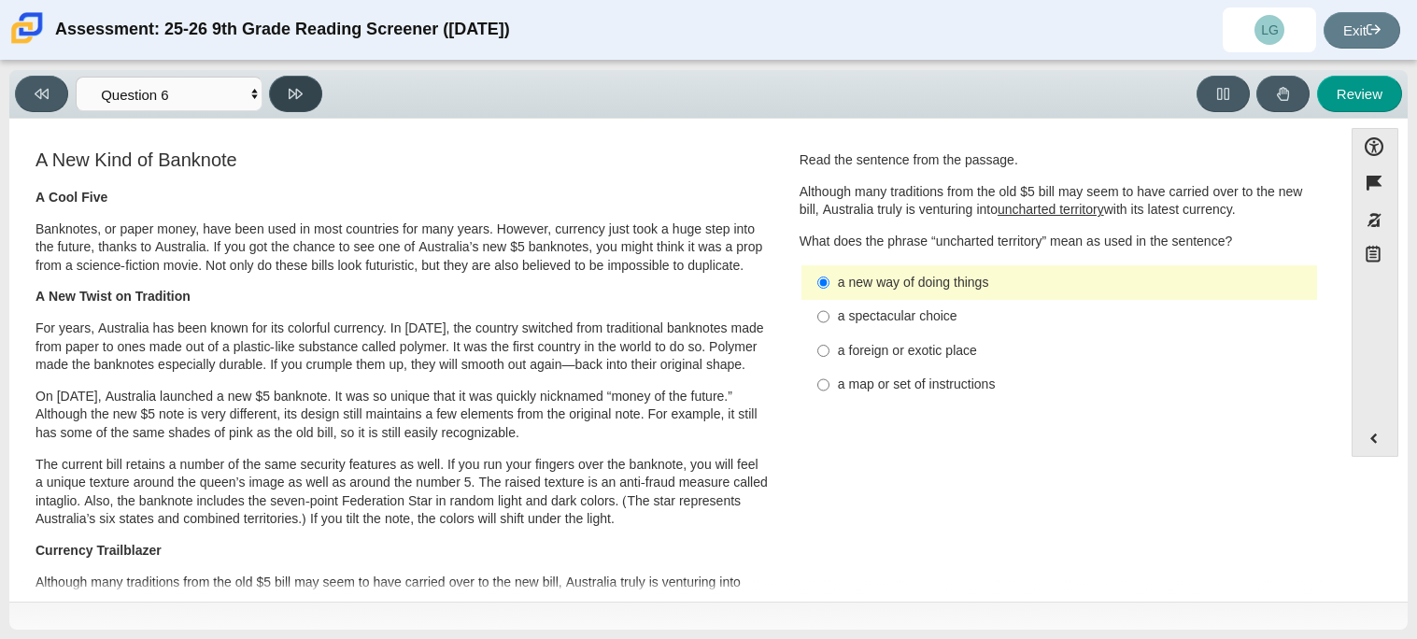
click at [301, 99] on icon at bounding box center [296, 94] width 14 height 14
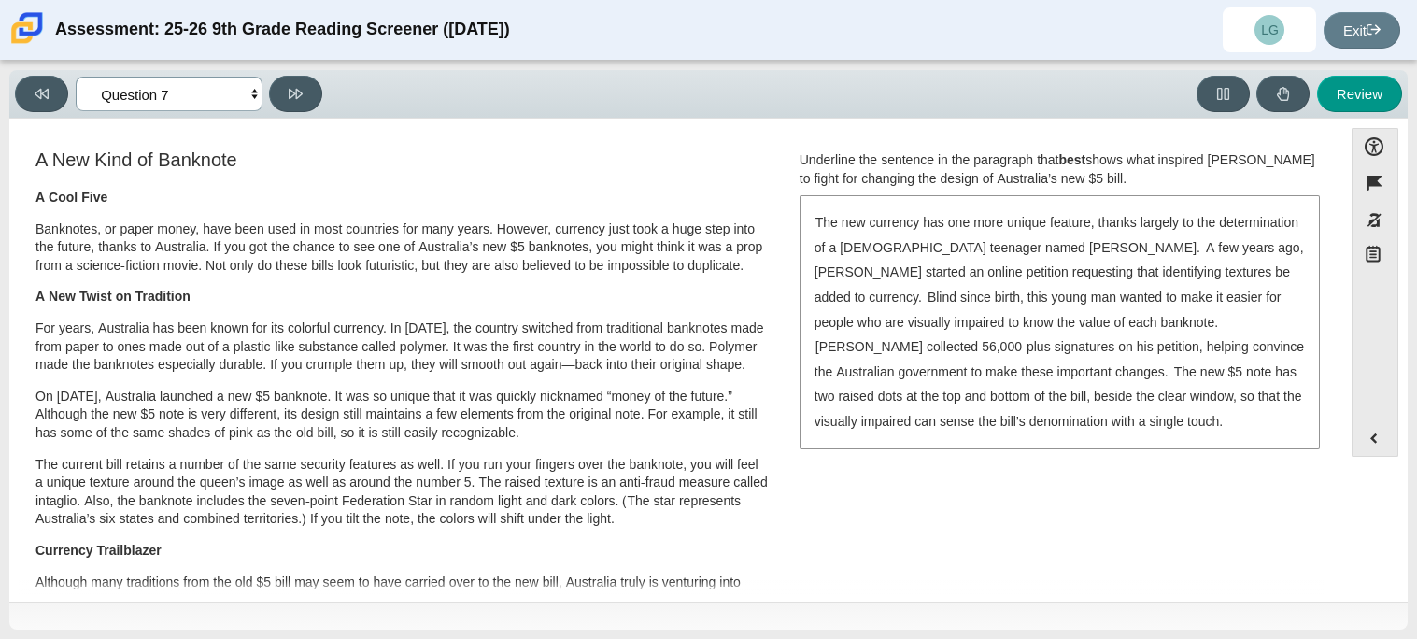
click at [256, 92] on select "Questions Question 1 Question 2 Question 3 Question 4 Question 5 Question 6 Que…" at bounding box center [169, 94] width 187 height 35
click at [254, 95] on select "Questions Question 1 Question 2 Question 3 Question 4 Question 5 Question 6 Que…" at bounding box center [169, 94] width 187 height 35
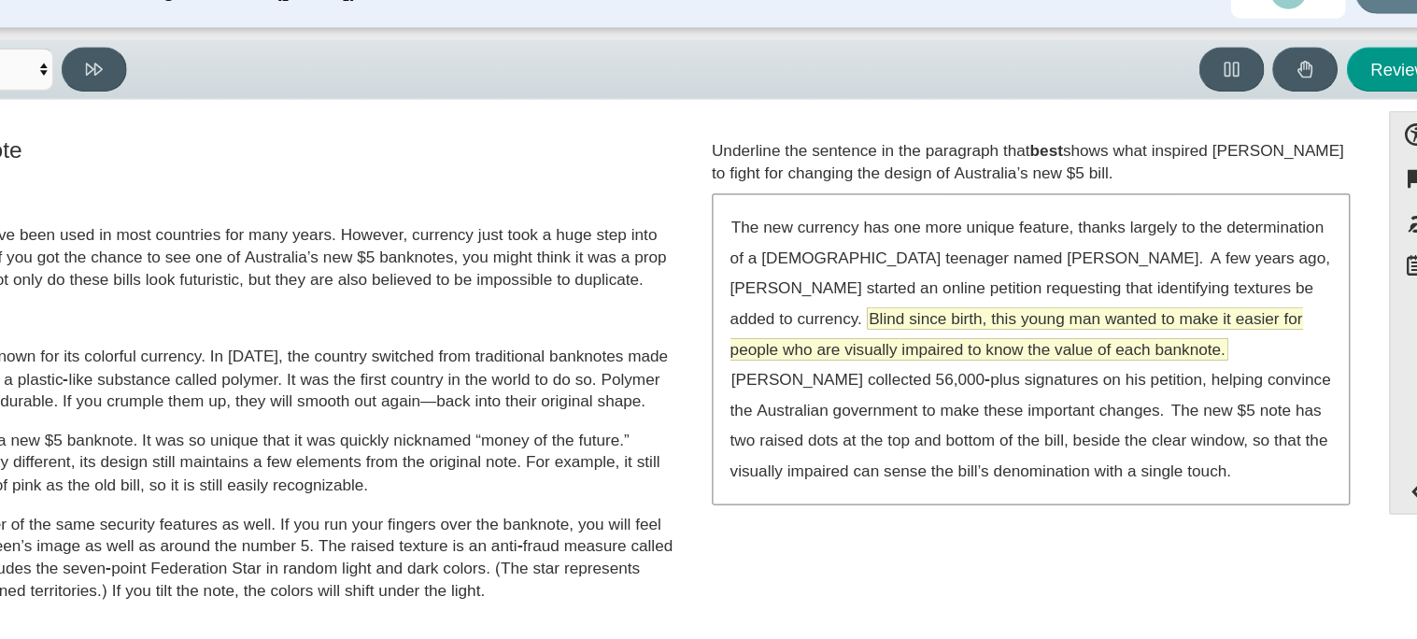
click at [975, 291] on span "Blind since birth, this young man wanted to make it easier for people who are v…" at bounding box center [1047, 310] width 467 height 42
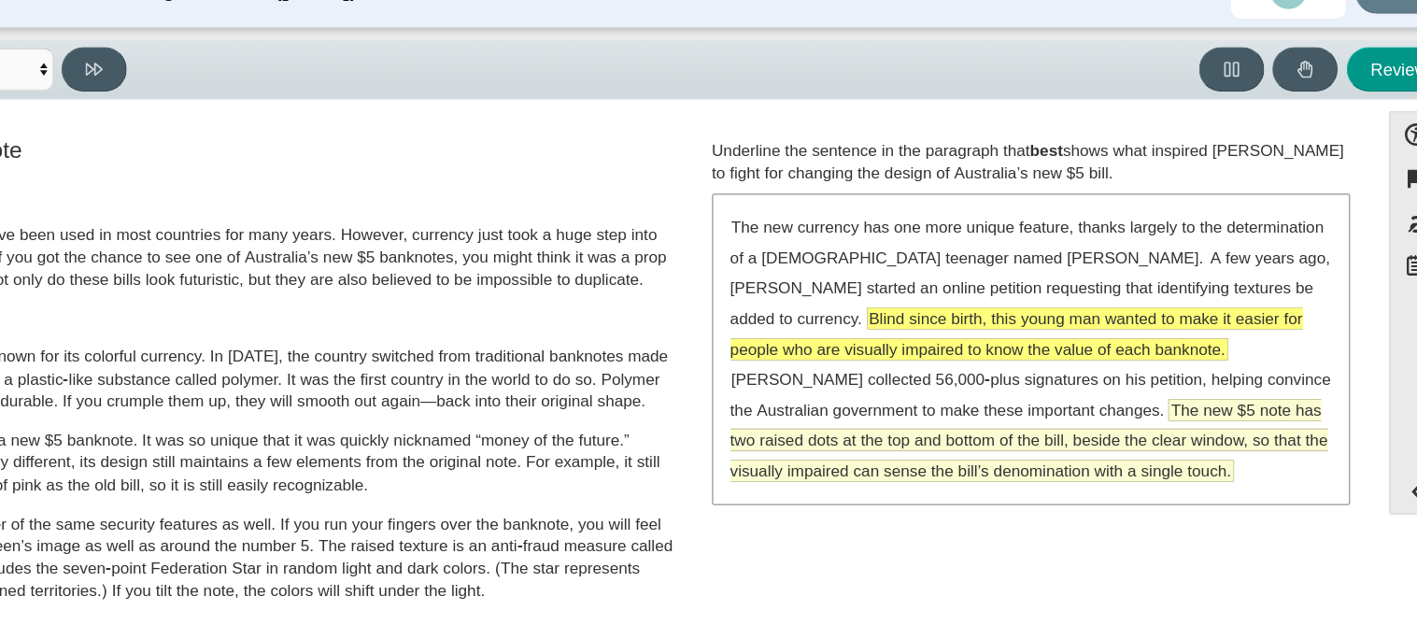
click at [980, 387] on span "The new $5 note has two raised dots at the top and bottom of the bill, beside t…" at bounding box center [1057, 396] width 487 height 66
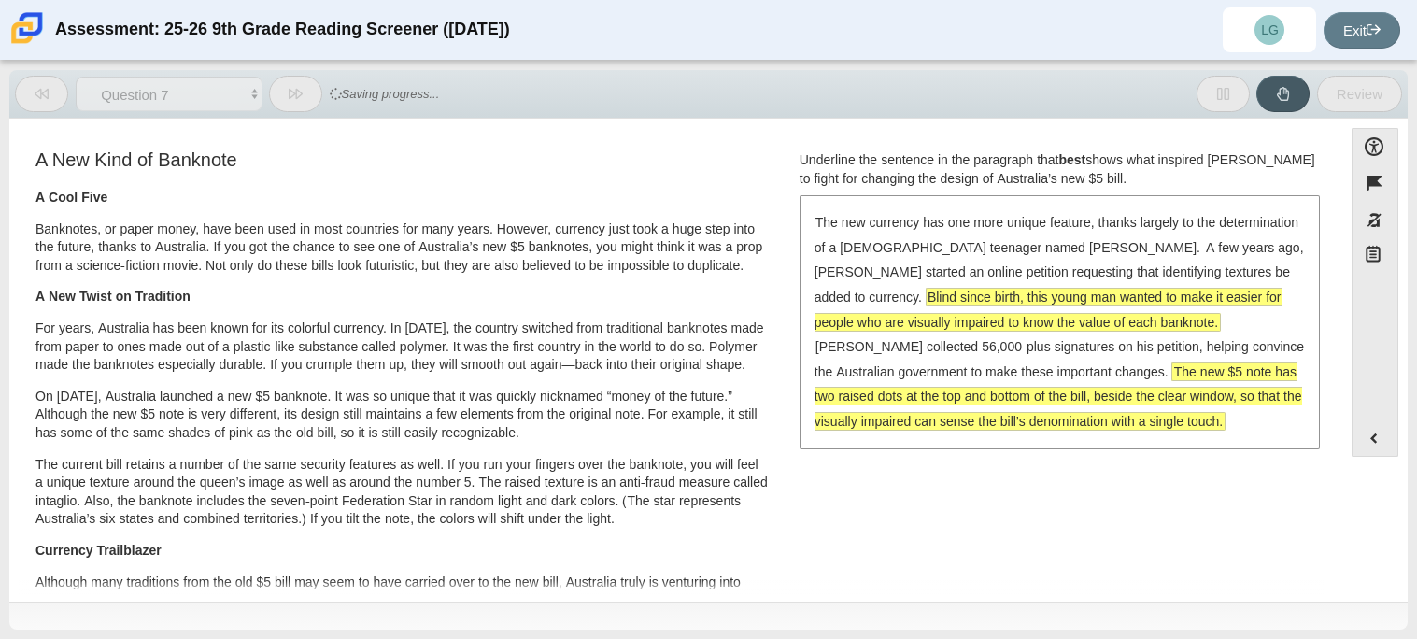
click at [867, 413] on span "The new $5 note has two raised dots at the top and bottom of the bill, beside t…" at bounding box center [1057, 396] width 487 height 66
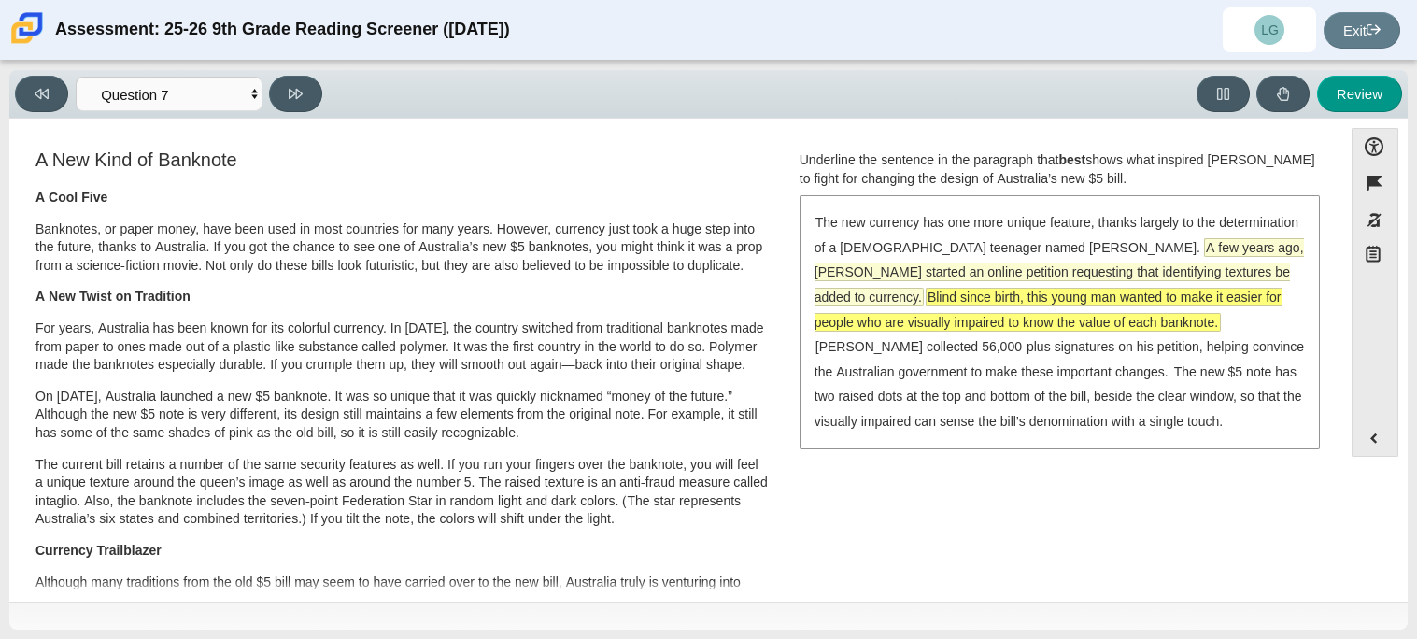
click at [945, 264] on span "A few years ago, [PERSON_NAME] started an online petition requesting that ident…" at bounding box center [1058, 272] width 489 height 66
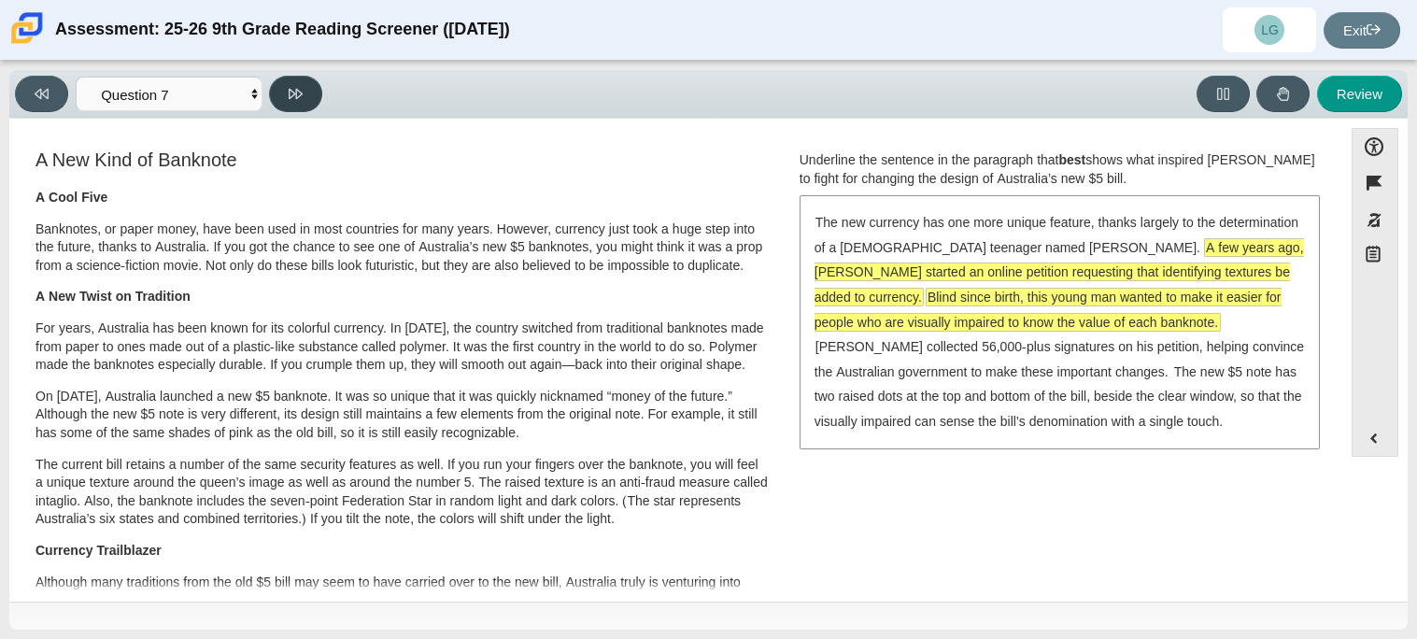
click at [318, 103] on button at bounding box center [295, 94] width 53 height 36
select select "ea8338c2-a6a3-418e-a305-2b963b54a290"
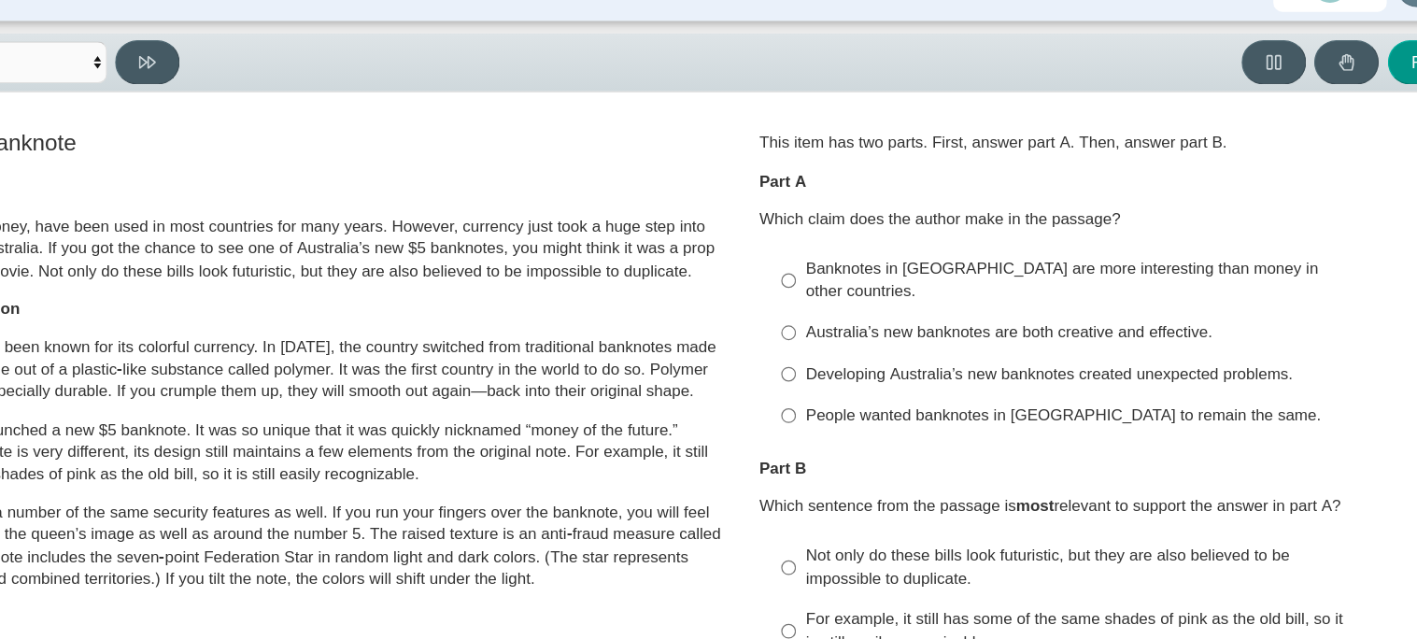
click at [983, 348] on label "Developing Australia’s new banknotes created unexpected problems. Developing Au…" at bounding box center [1060, 350] width 513 height 34
click at [829, 348] on input "Developing Australia’s new banknotes created unexpected problems. Developing Au…" at bounding box center [823, 350] width 12 height 34
radio input "true"
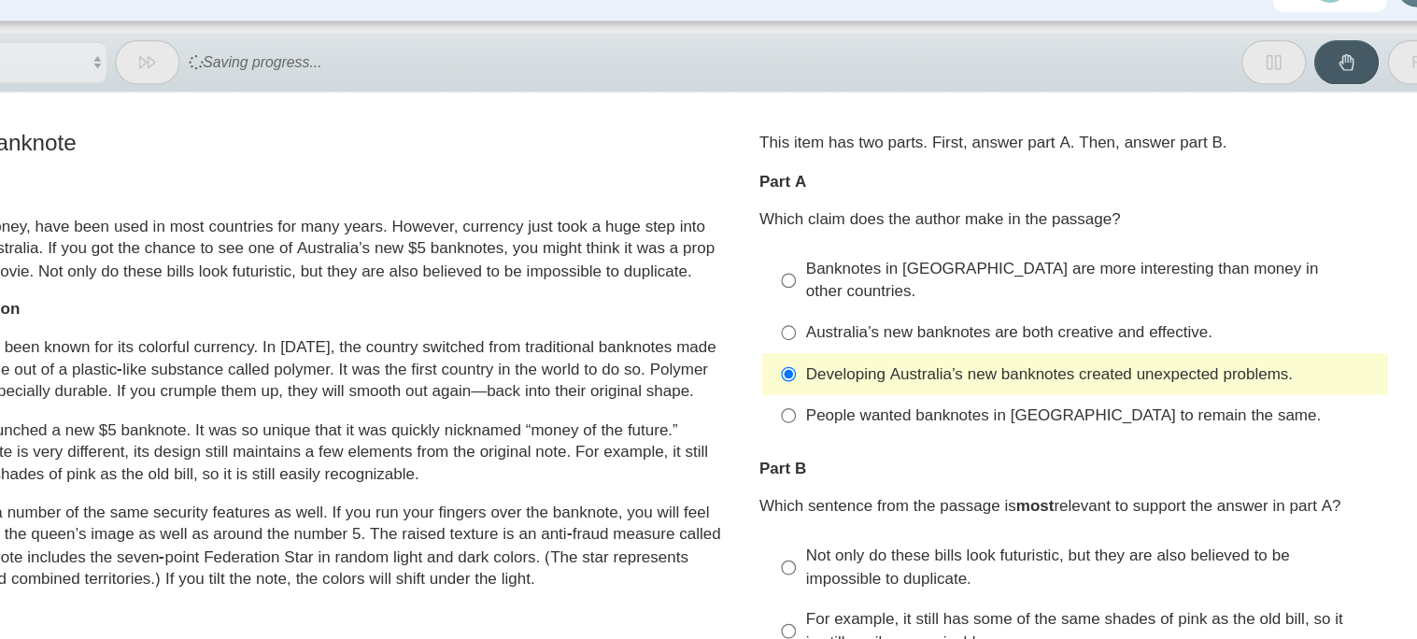
click at [983, 348] on label "Developing Australia’s new banknotes created unexpected problems. Developing Au…" at bounding box center [1060, 350] width 513 height 34
click at [829, 348] on input "Developing Australia’s new banknotes created unexpected problems. Developing Au…" at bounding box center [823, 350] width 12 height 34
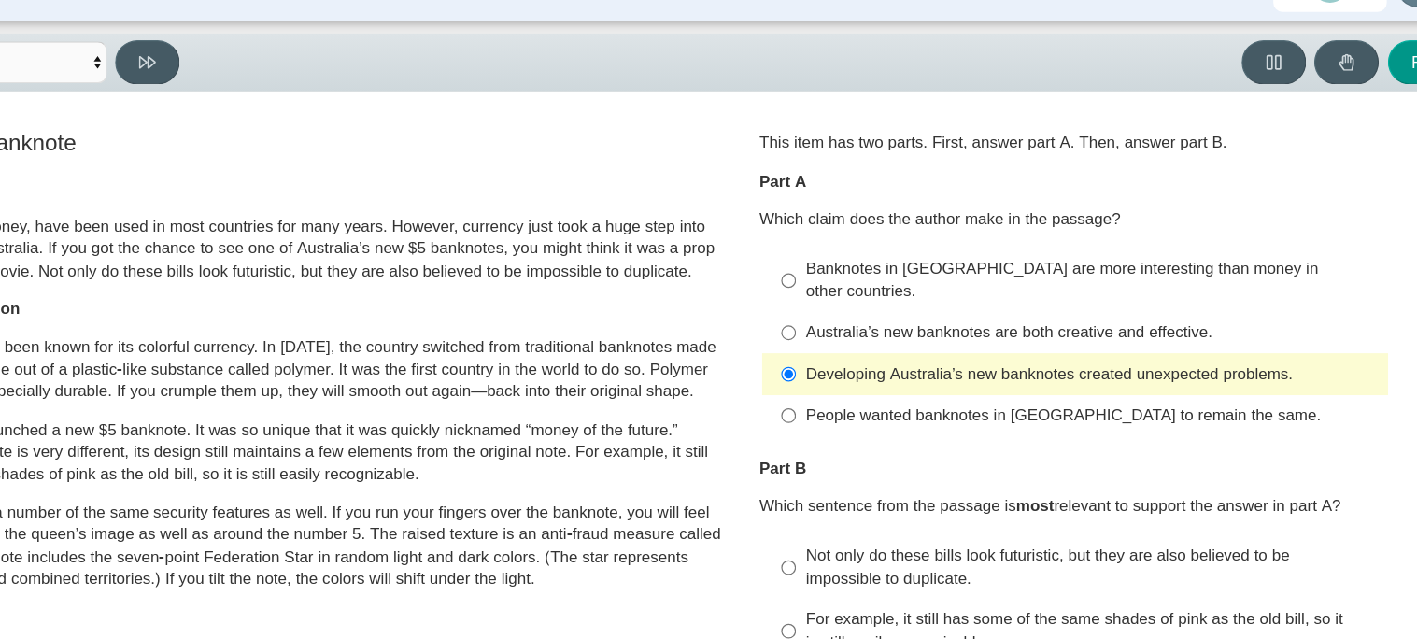
click at [991, 377] on label "People wanted banknotes in [GEOGRAPHIC_DATA] to remain the same. People wanted …" at bounding box center [1060, 385] width 513 height 34
click at [829, 377] on input "People wanted banknotes in [GEOGRAPHIC_DATA] to remain the same. People wanted …" at bounding box center [823, 385] width 12 height 34
radio input "true"
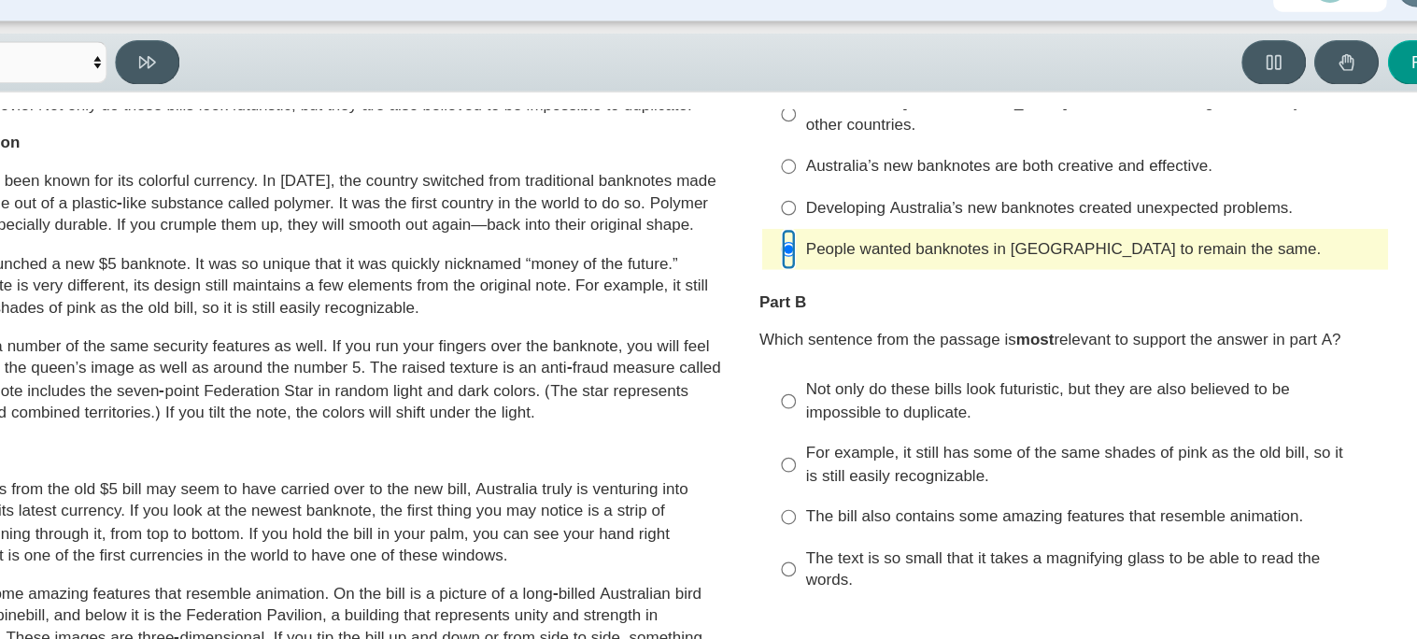
scroll to position [147, 0]
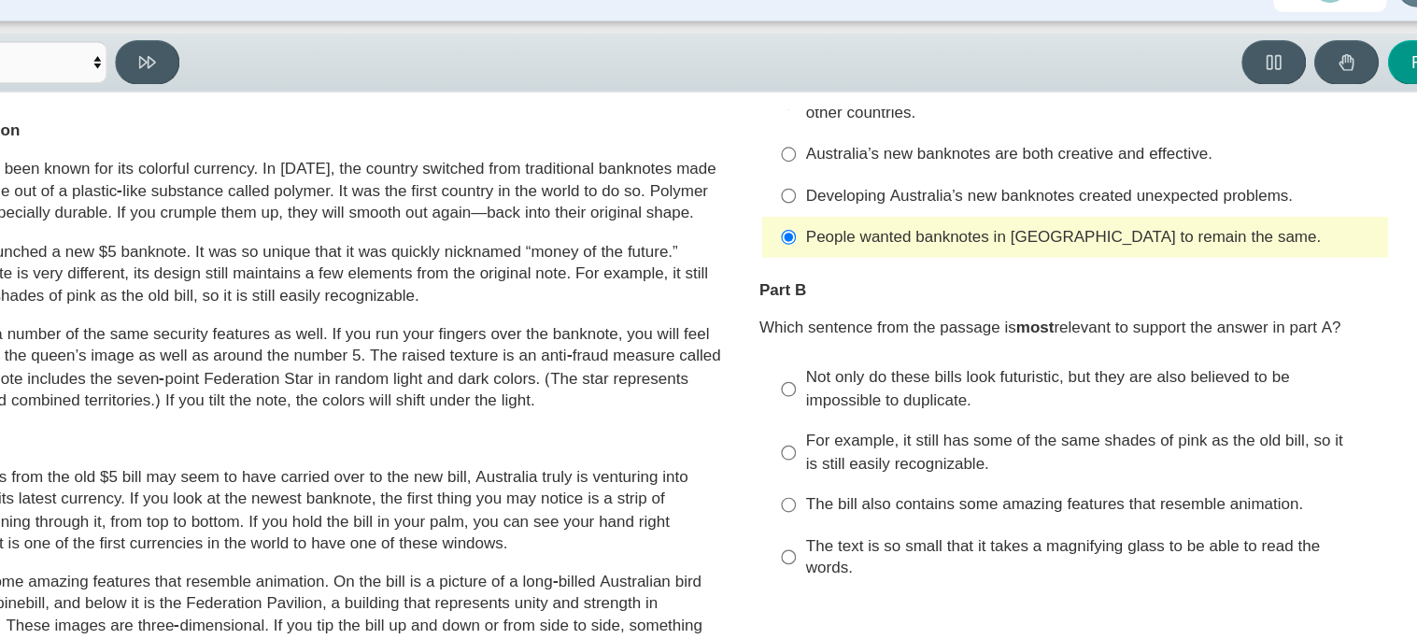
click at [1007, 153] on label "Australia’s new banknotes are both creative and effective. Australia’s new bank…" at bounding box center [1060, 170] width 513 height 34
click at [829, 153] on input "Australia’s new banknotes are both creative and effective. Australia’s new bank…" at bounding box center [823, 170] width 12 height 34
radio input "true"
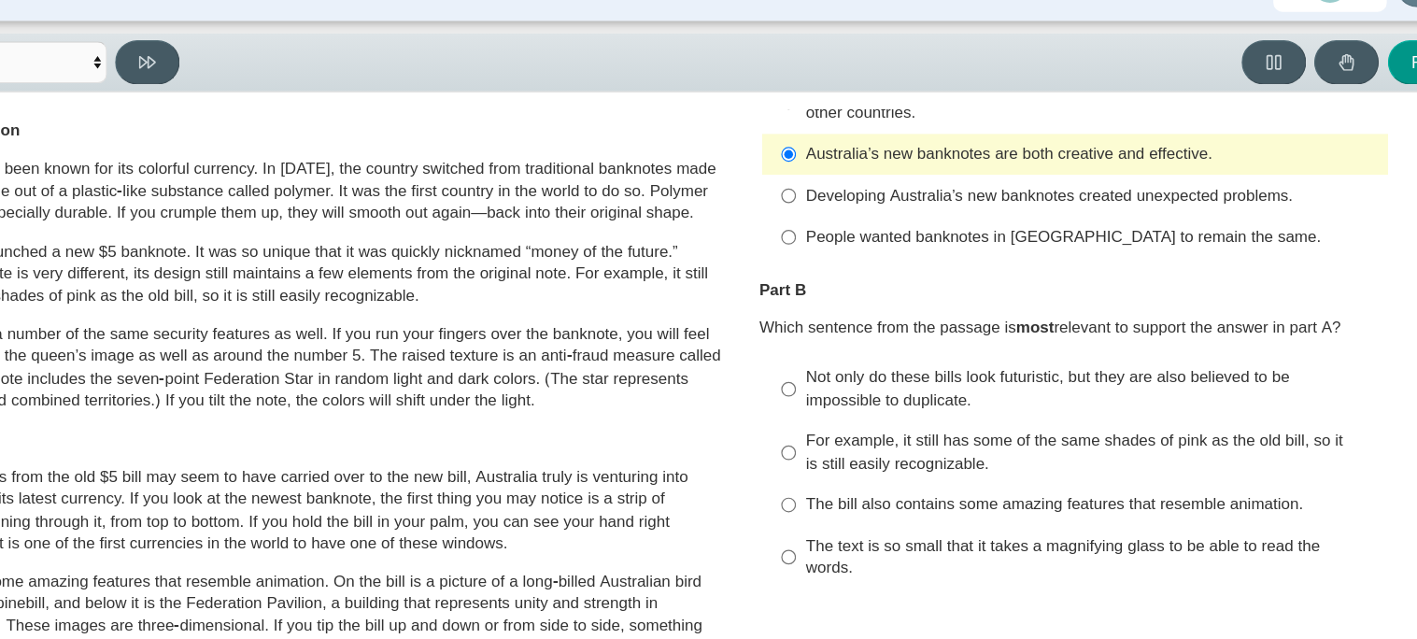
click at [995, 397] on div "For example, it still has some of the same shades of pink as the old bill, so i…" at bounding box center [1074, 415] width 472 height 36
click at [829, 393] on input "For example, it still has some of the same shades of pink as the old bill, so i…" at bounding box center [823, 415] width 12 height 52
radio input "true"
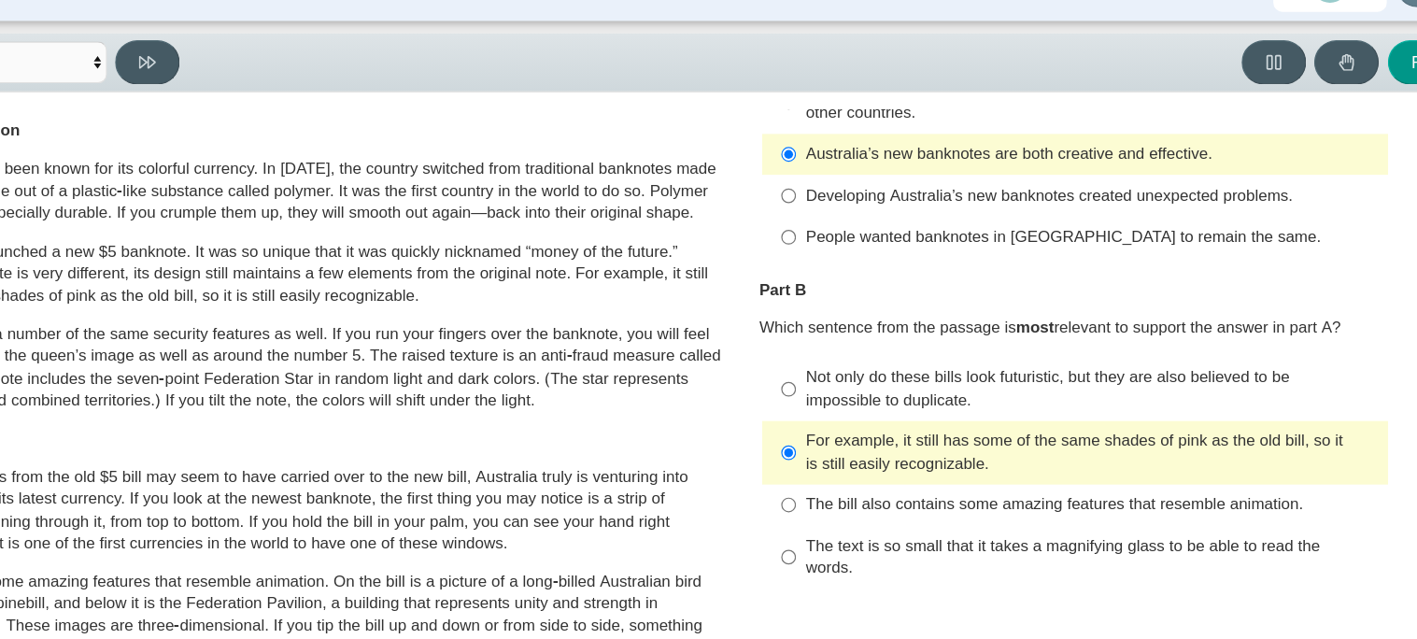
click at [991, 449] on div "The bill also contains some amazing features that resemble animation." at bounding box center [1074, 458] width 472 height 19
click at [829, 446] on input "The bill also contains some amazing features that resemble animation. The bill …" at bounding box center [823, 459] width 12 height 34
radio input "true"
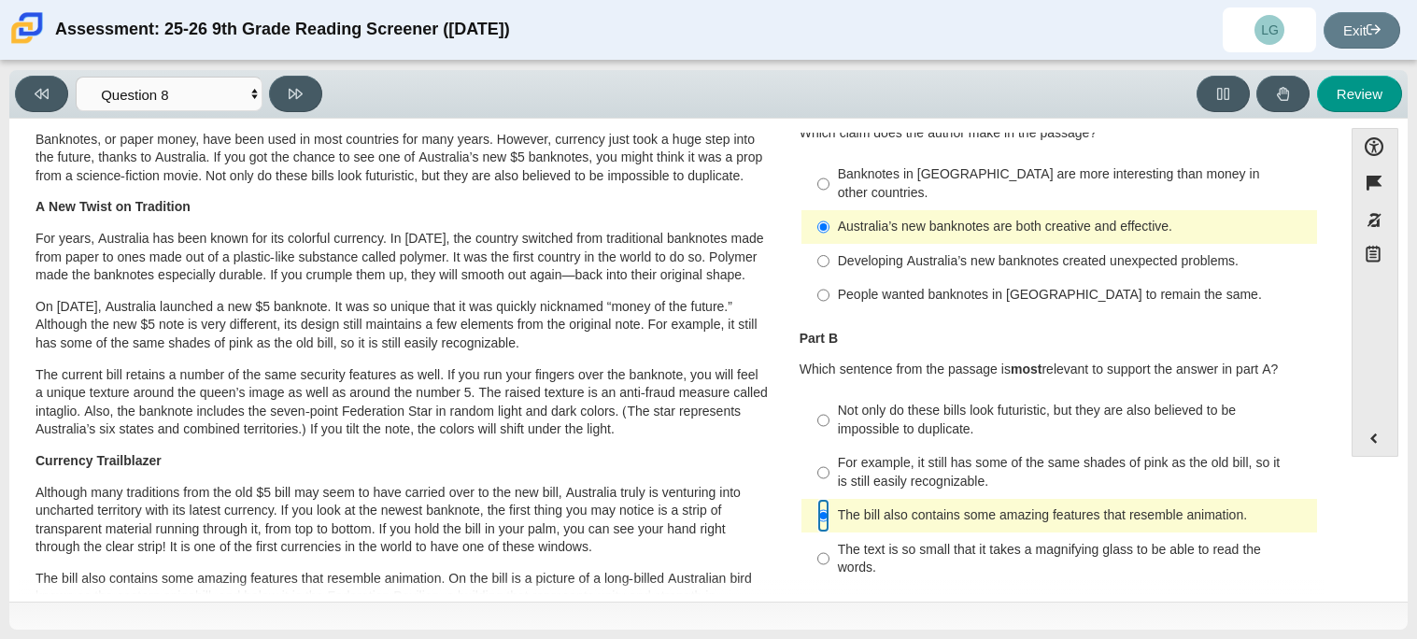
scroll to position [0, 0]
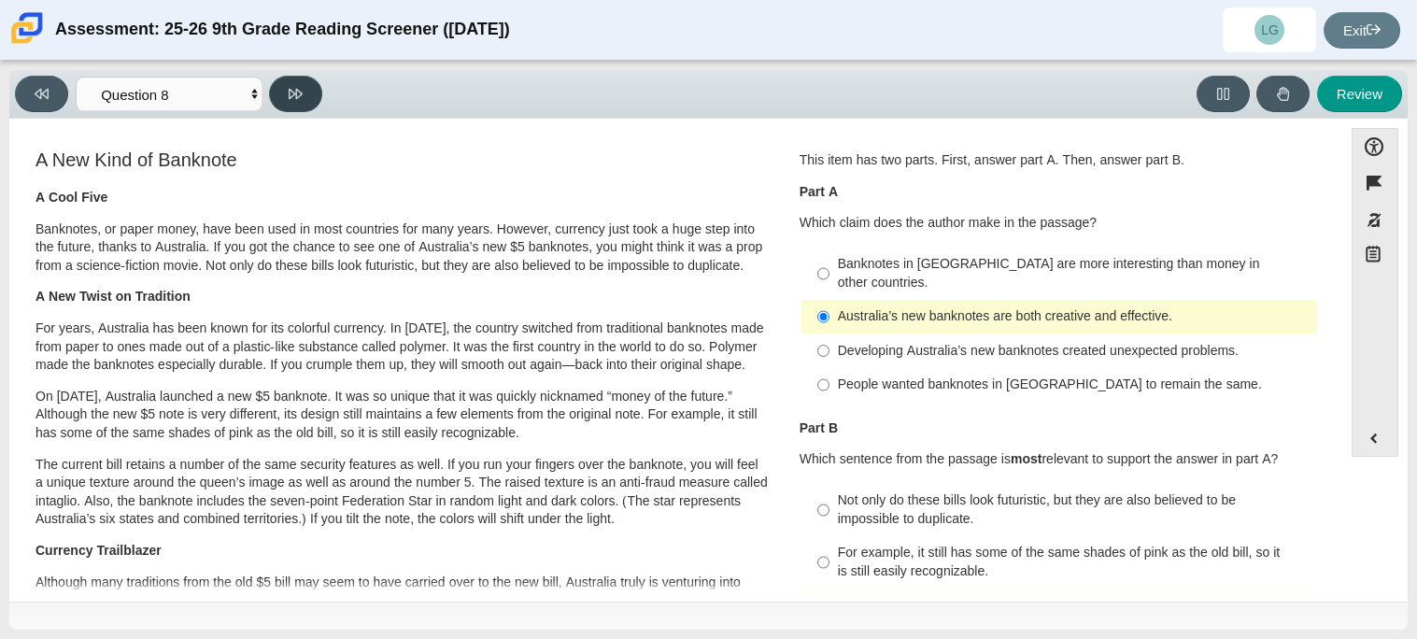
click at [300, 107] on button at bounding box center [295, 94] width 53 height 36
select select "89f058d6-b15c-4ef5-a4b3-fdaffb8868b6"
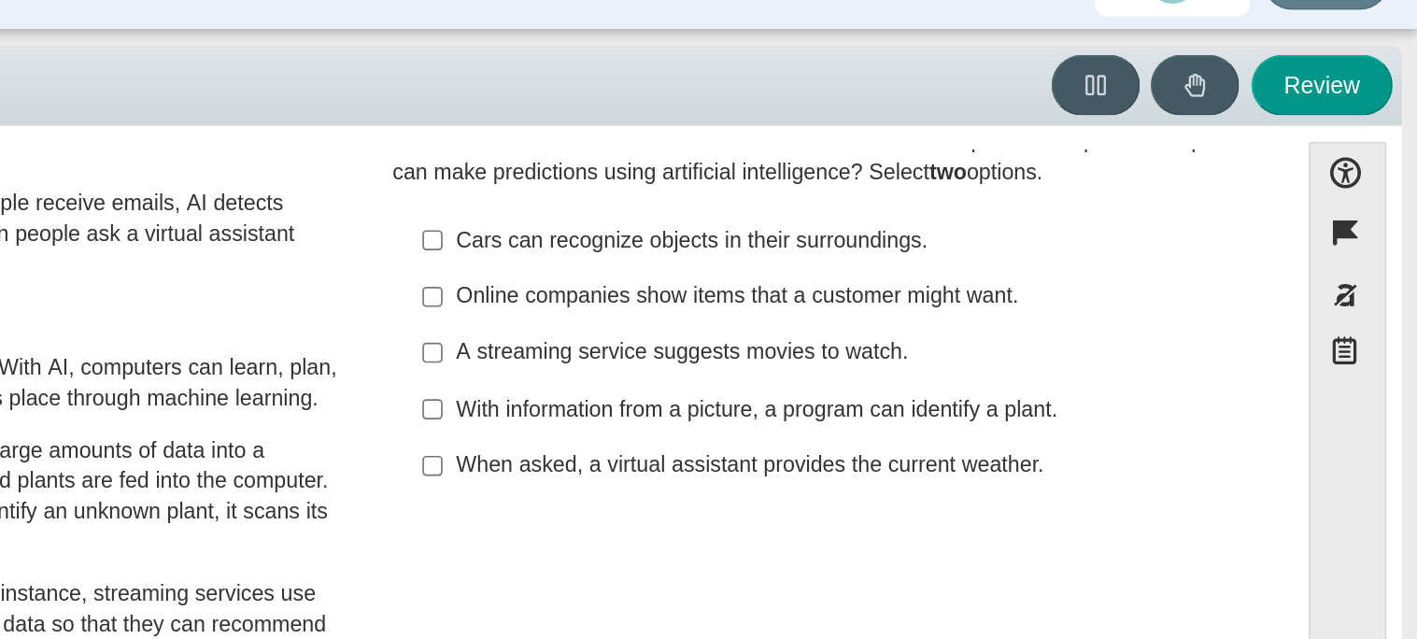
click at [929, 297] on div "With information from a picture, a program can identify a plant." at bounding box center [1074, 289] width 472 height 19
click at [829, 297] on input "With information from a picture, a program can identify a plant. With informati…" at bounding box center [823, 289] width 12 height 34
checkbox input "true"
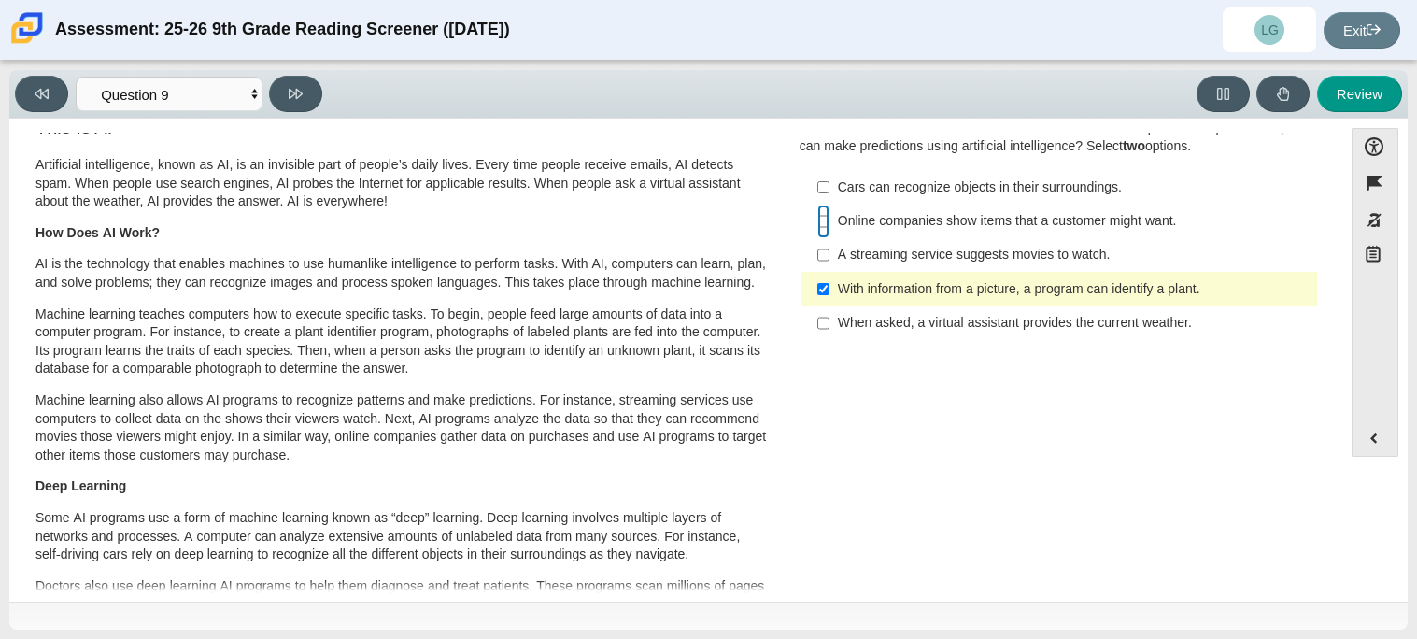
click at [817, 214] on input "Online companies show items that a customer might want. Online companies show i…" at bounding box center [823, 222] width 12 height 34
checkbox input "true"
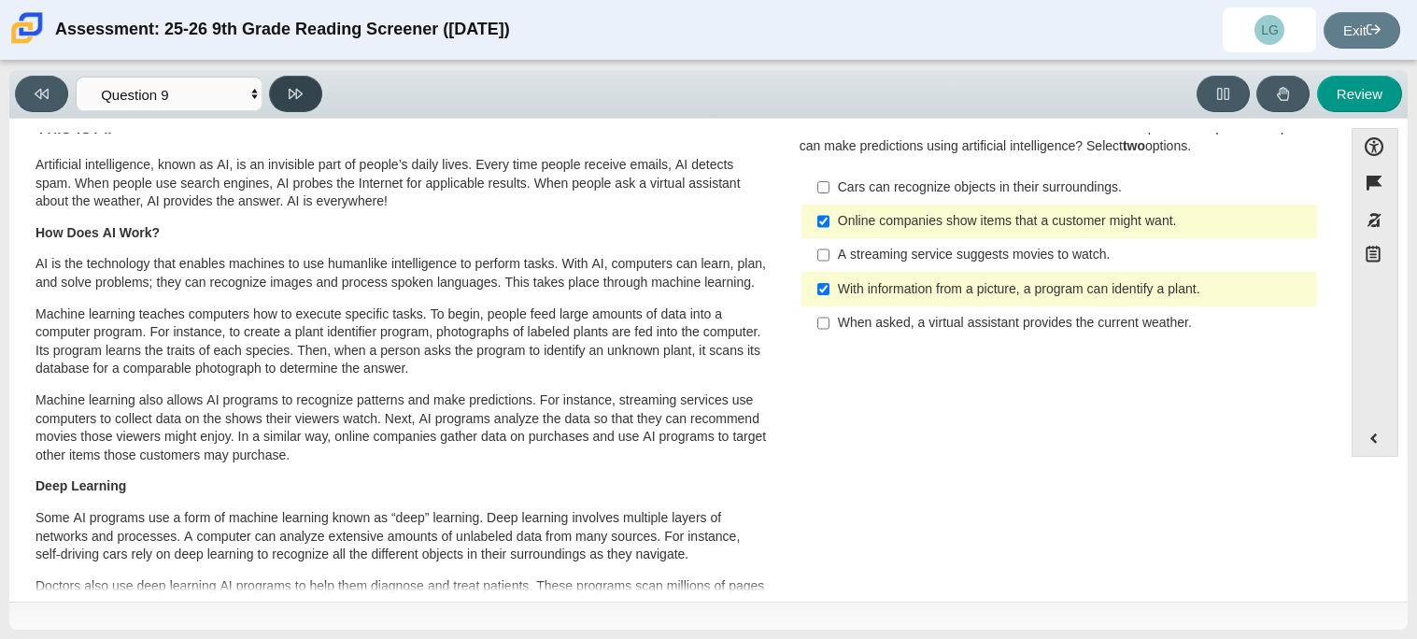
click at [308, 93] on button at bounding box center [295, 94] width 53 height 36
select select "cdf3c14e-a918-44d1-9b63-3db0fa81641e"
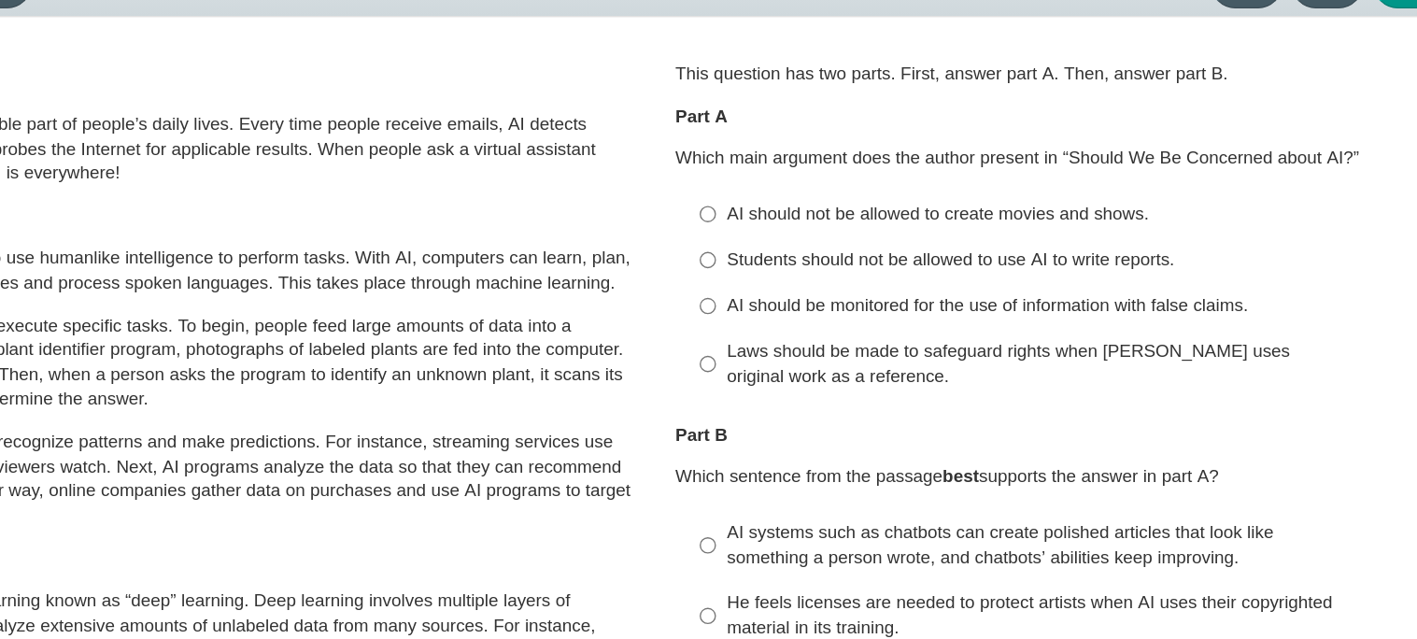
click at [1142, 338] on div "AI should be monitored for the use of information with false claims." at bounding box center [1074, 332] width 472 height 19
click at [829, 338] on input "AI should be monitored for the use of information with false claims. AI should …" at bounding box center [823, 333] width 12 height 34
radio input "true"
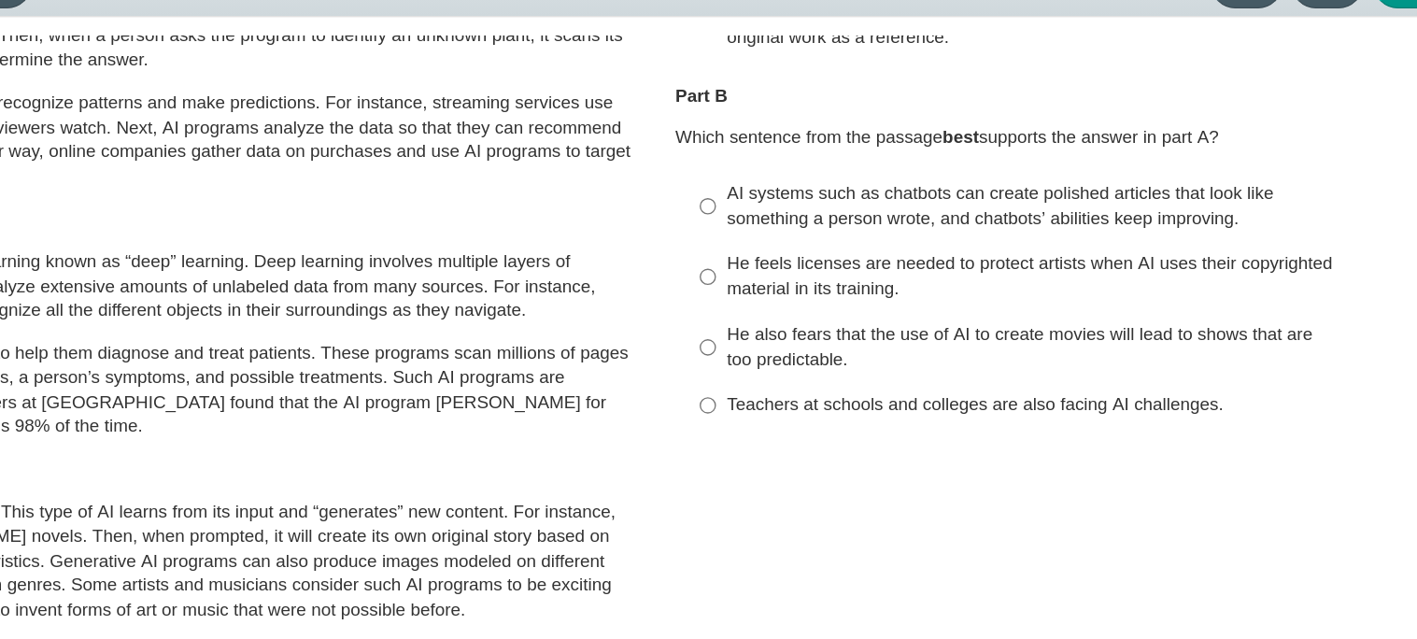
scroll to position [252, 0]
click at [1142, 272] on div "AI systems such as chatbots can create polished articles that look like somethi…" at bounding box center [1074, 257] width 472 height 36
click at [829, 272] on input "AI systems such as chatbots can create polished articles that look like somethi…" at bounding box center [823, 258] width 12 height 52
radio input "true"
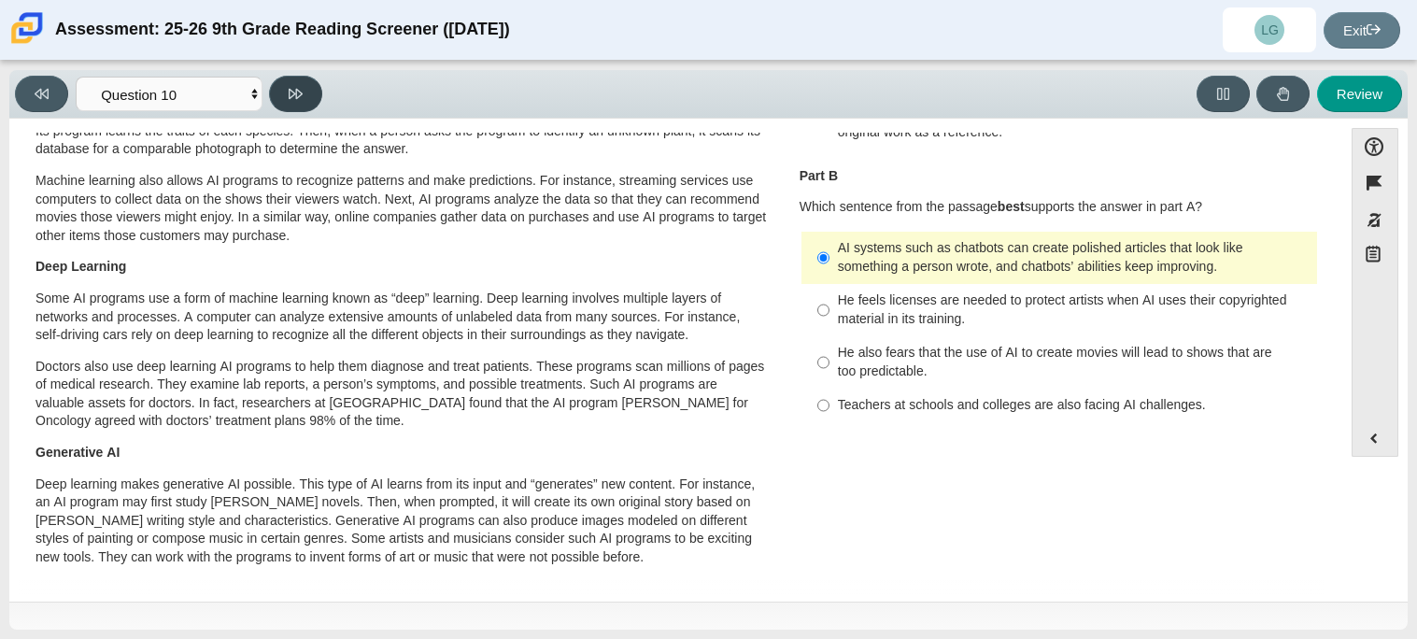
click at [310, 96] on button at bounding box center [295, 94] width 53 height 36
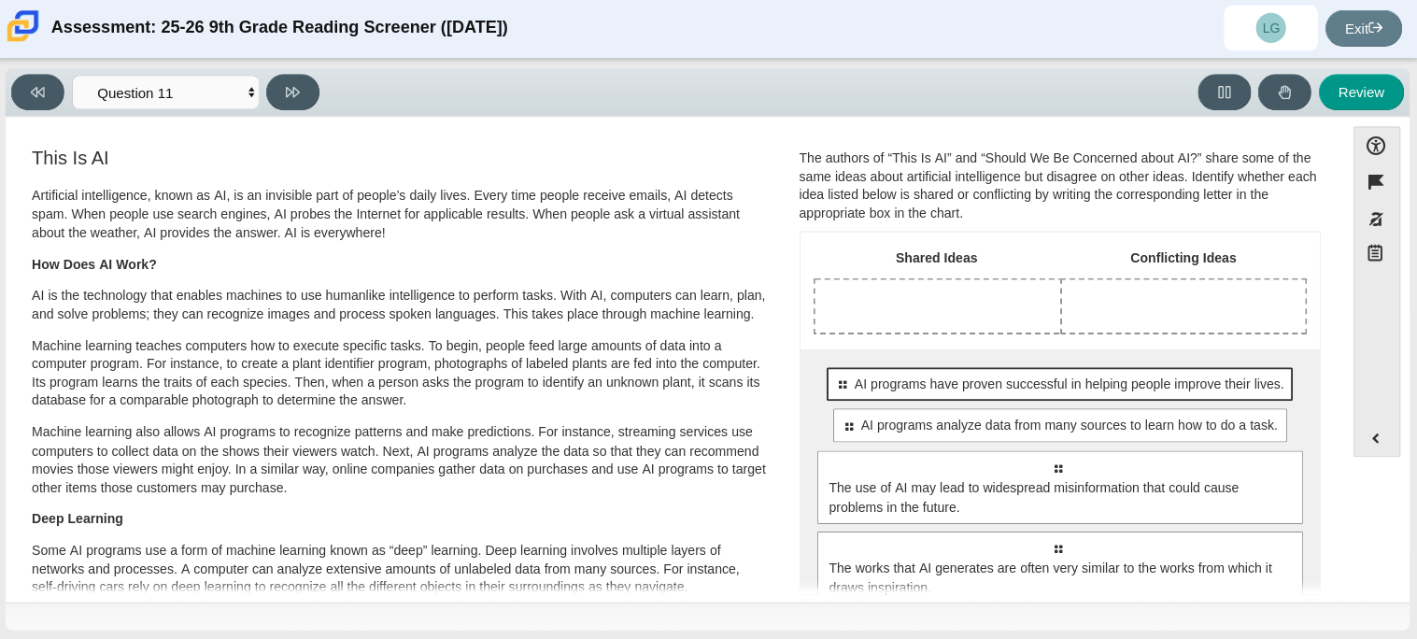
scroll to position [0, 0]
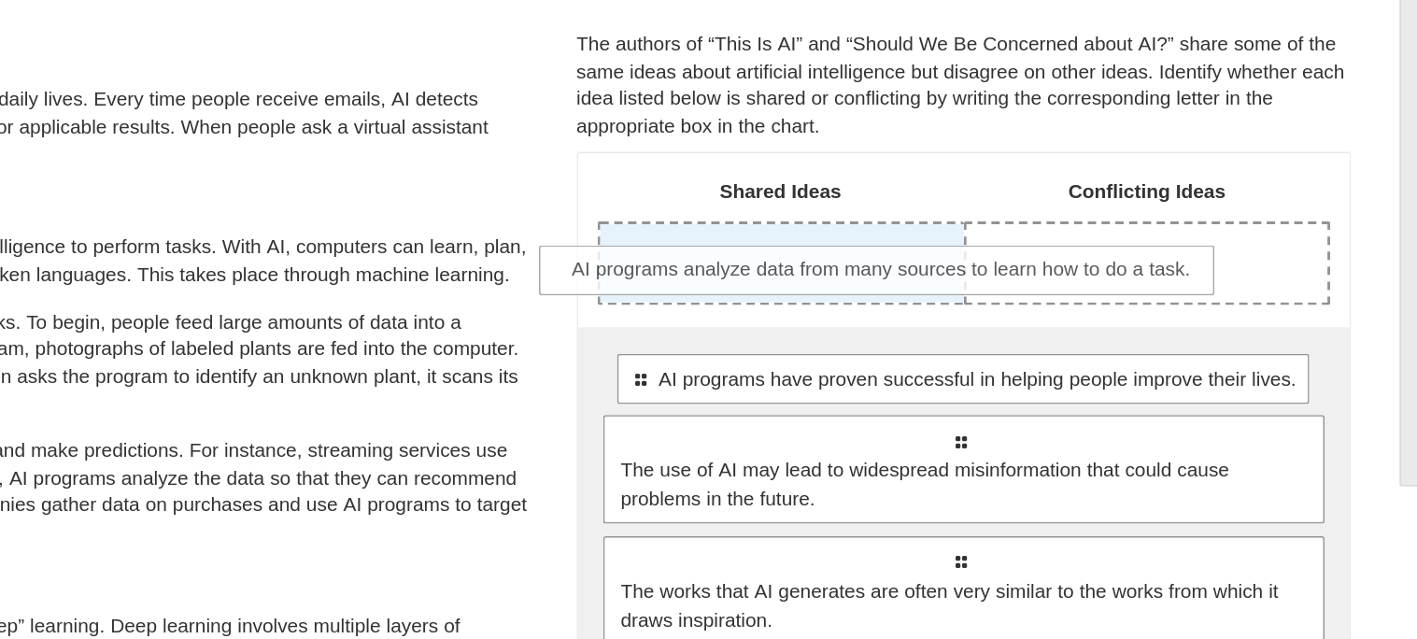
drag, startPoint x: 1061, startPoint y: 433, endPoint x: 1008, endPoint y: 318, distance: 126.6
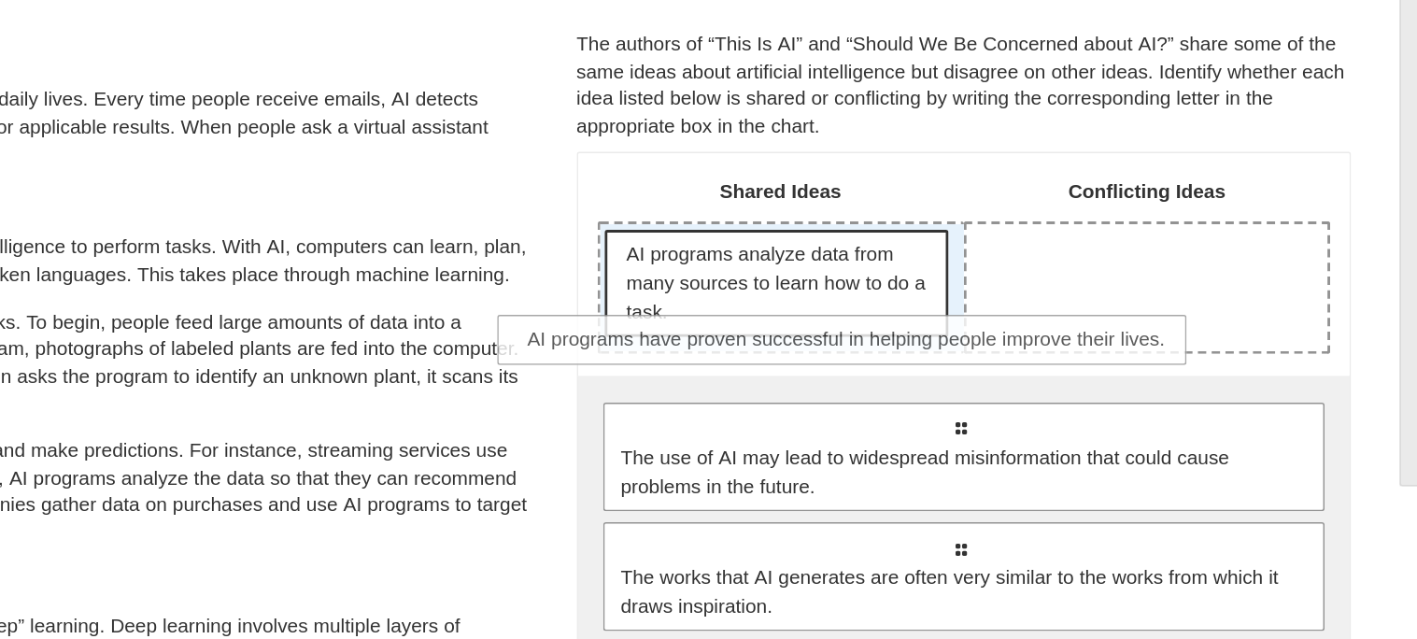
drag, startPoint x: 1055, startPoint y: 411, endPoint x: 981, endPoint y: 353, distance: 94.5
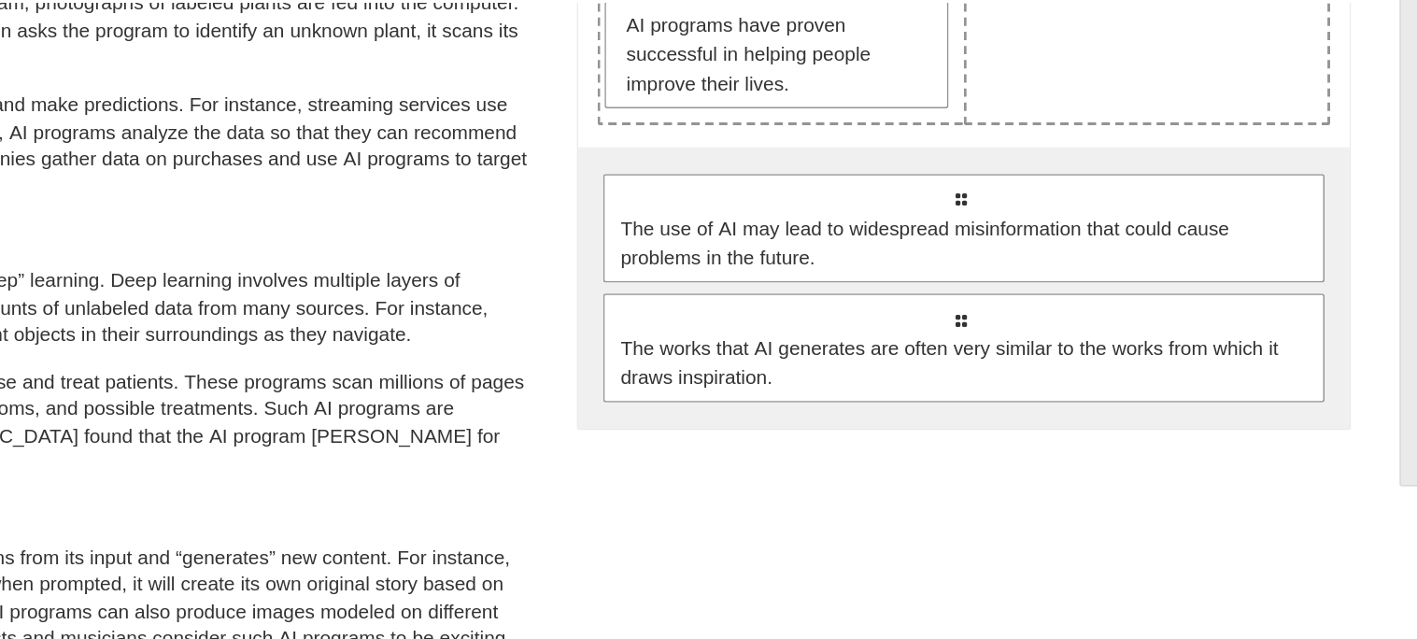
scroll to position [233, 0]
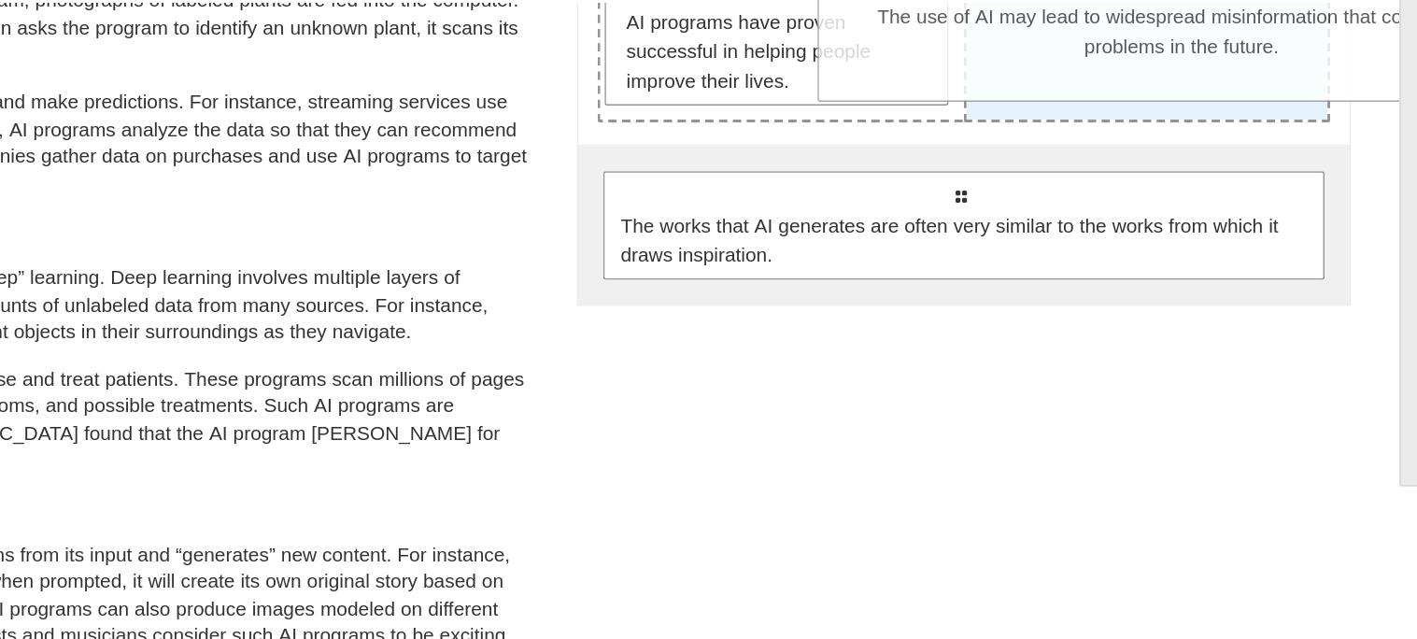
drag, startPoint x: 985, startPoint y: 312, endPoint x: 1134, endPoint y: 192, distance: 190.6
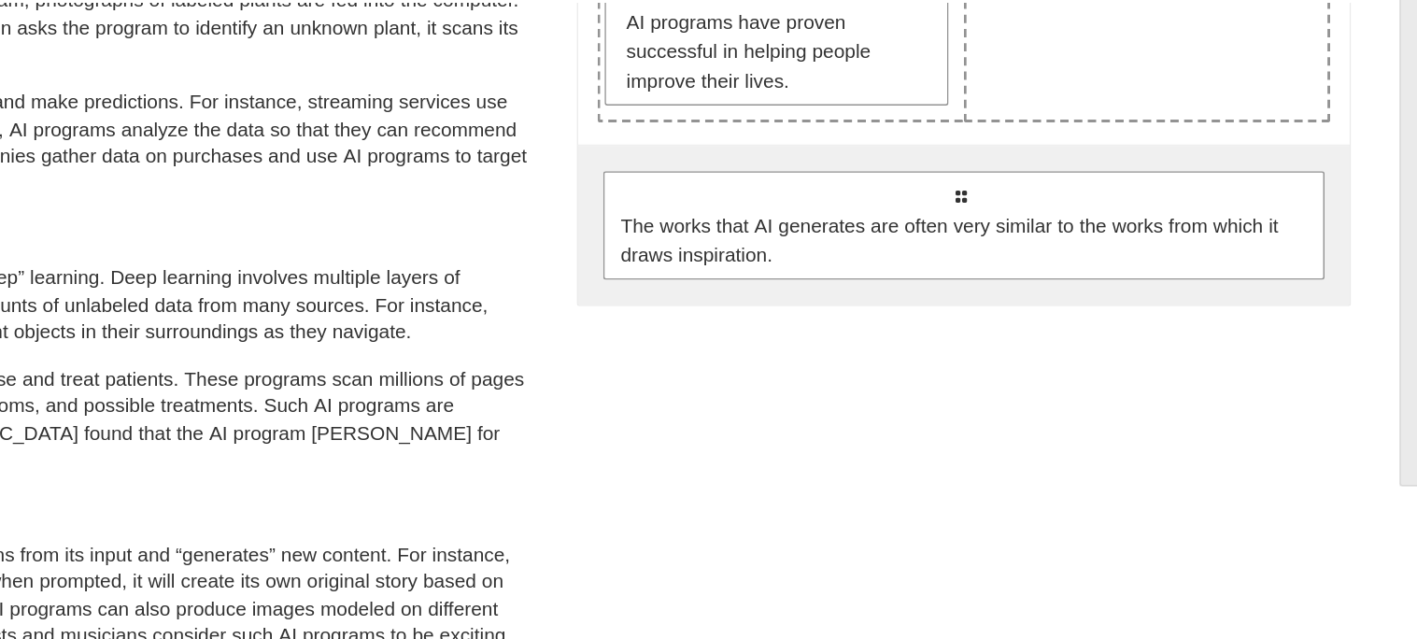
scroll to position [151, 0]
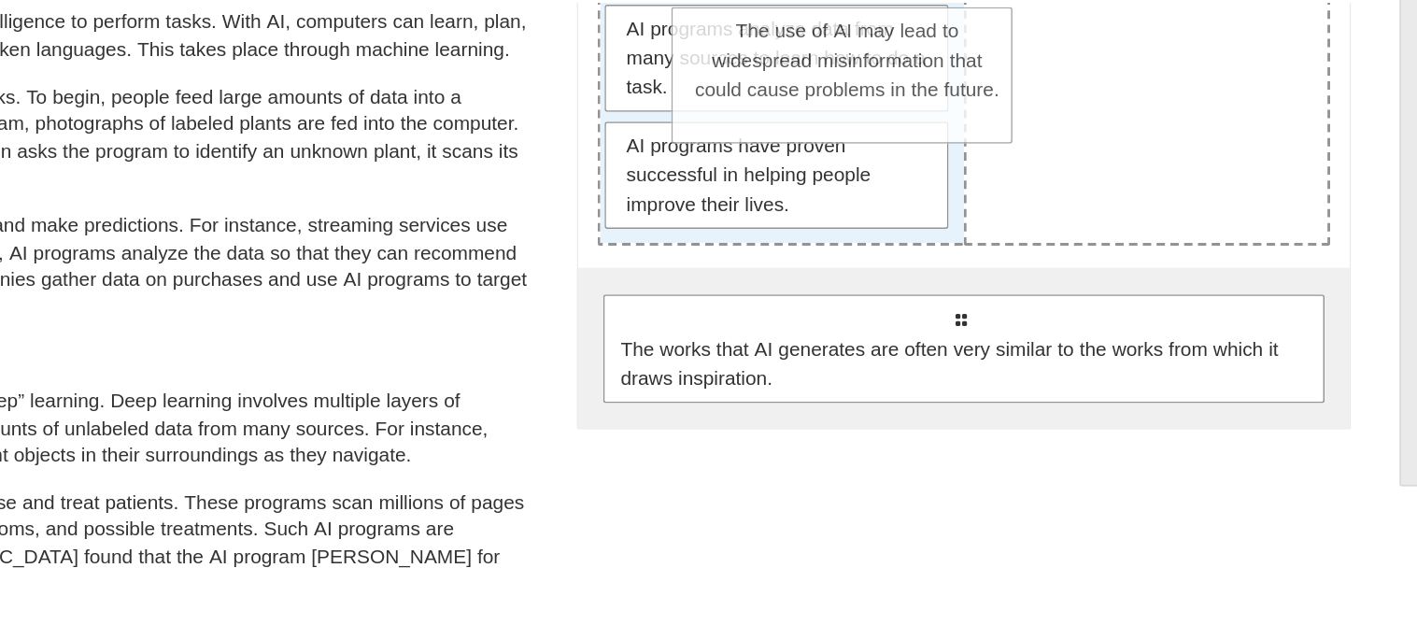
drag, startPoint x: 1114, startPoint y: 204, endPoint x: 921, endPoint y: 206, distance: 193.3
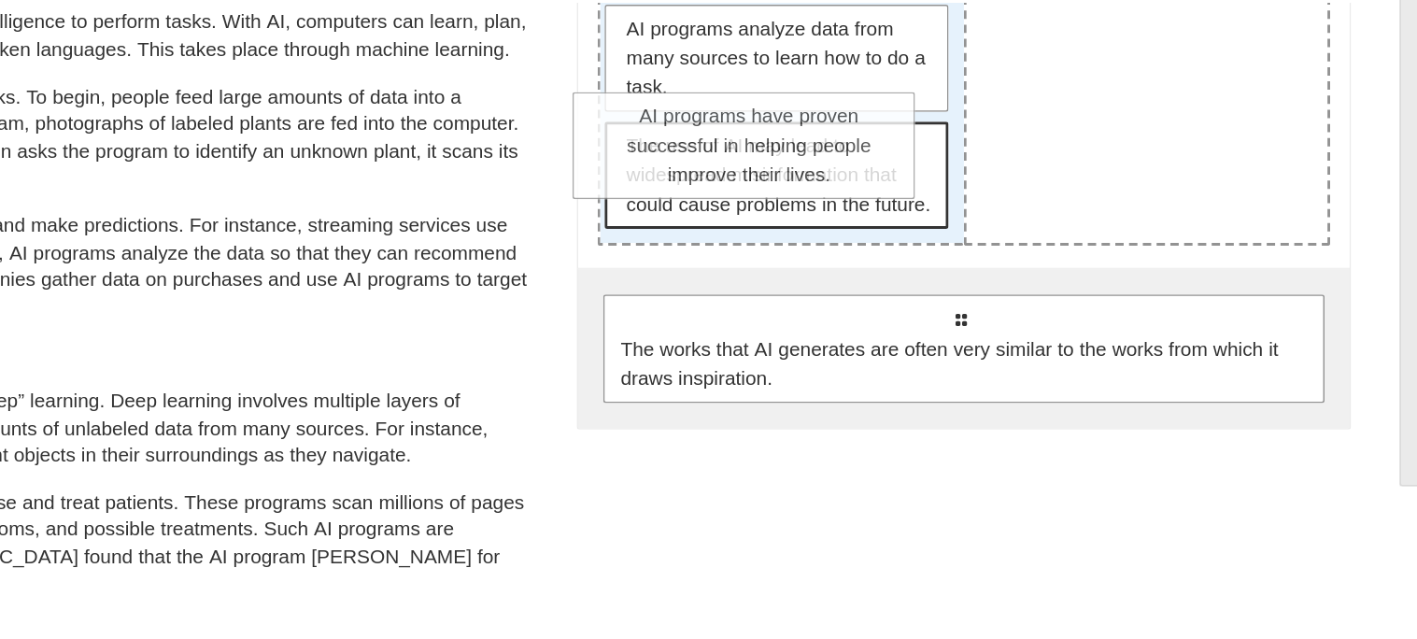
drag, startPoint x: 939, startPoint y: 255, endPoint x: 924, endPoint y: 235, distance: 25.2
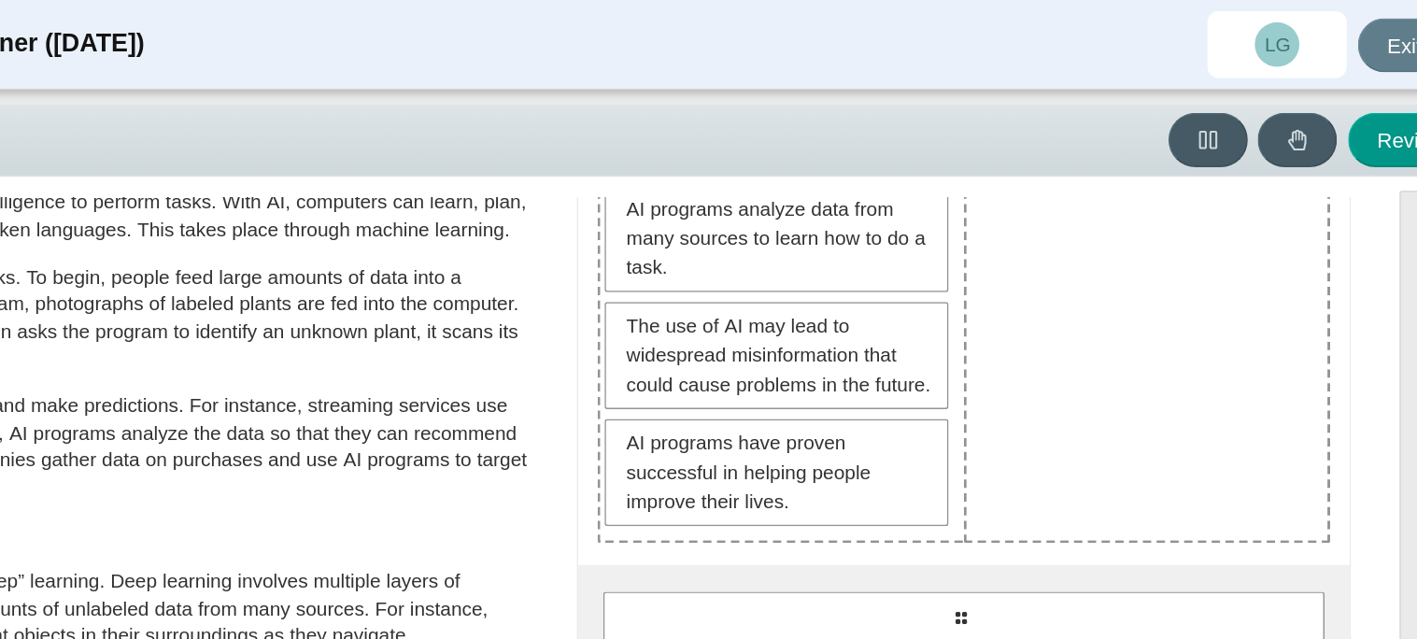
scroll to position [164, 0]
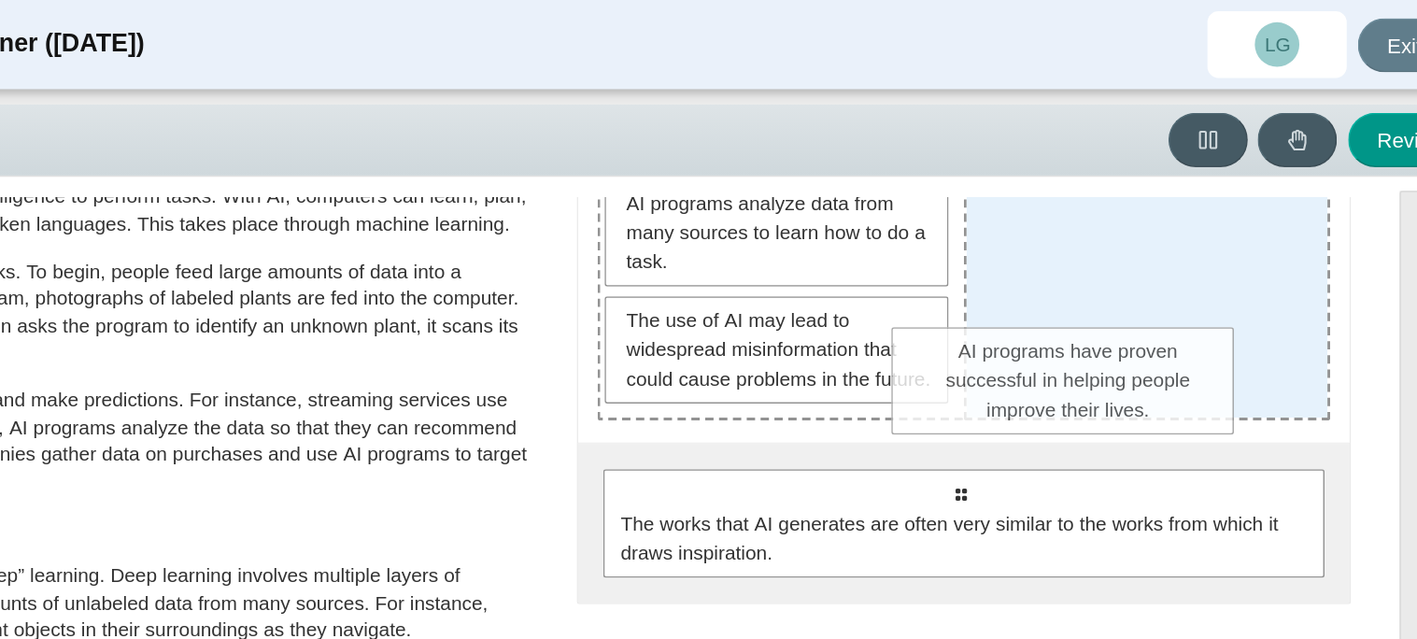
drag, startPoint x: 967, startPoint y: 366, endPoint x: 1171, endPoint y: 286, distance: 219.7
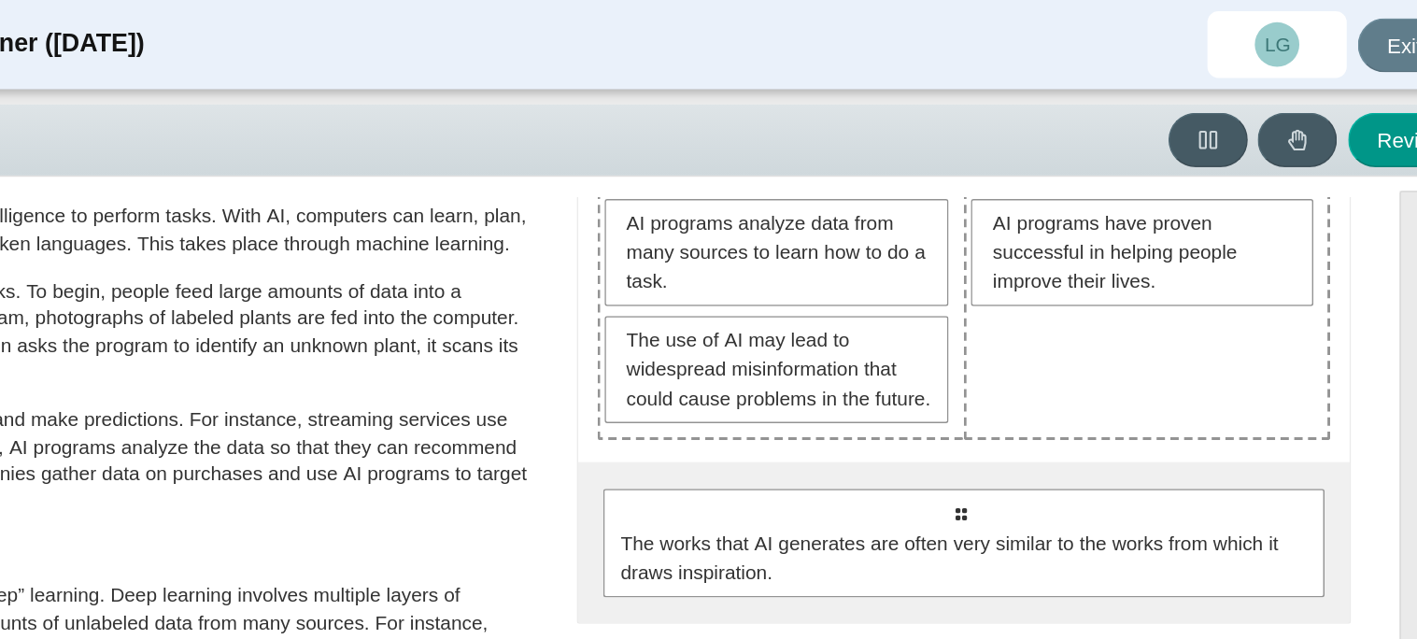
scroll to position [246, 0]
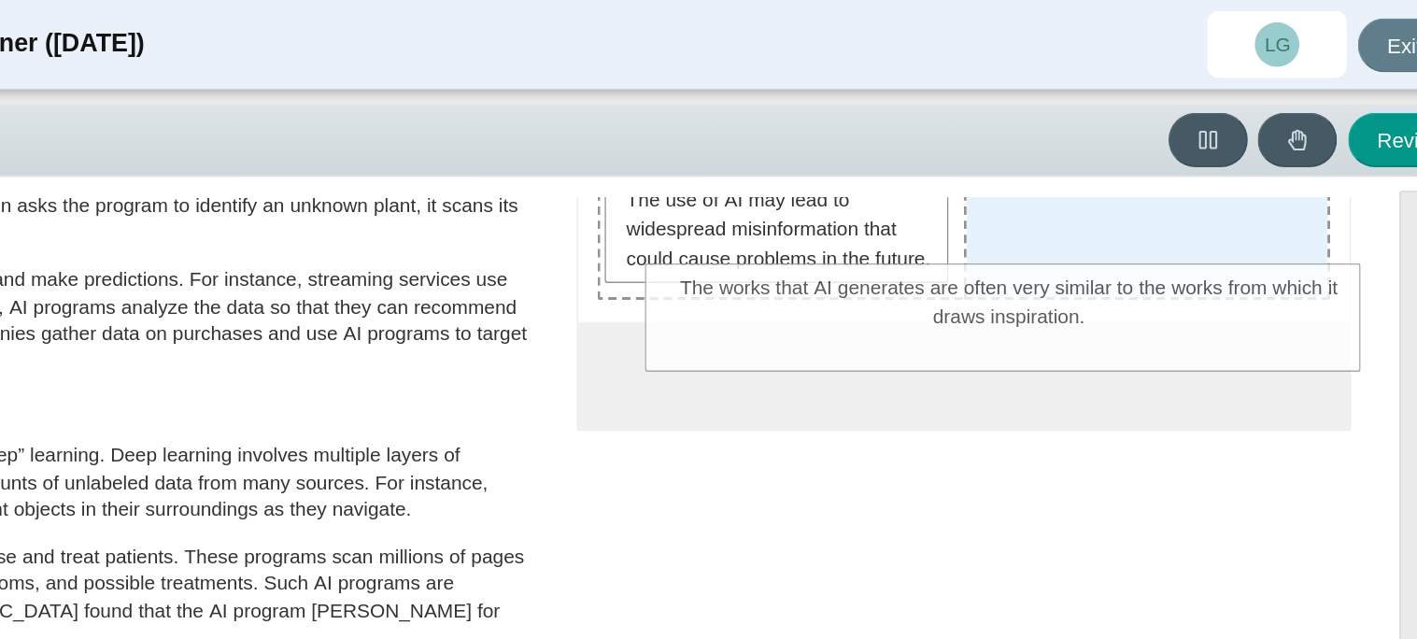
drag, startPoint x: 1171, startPoint y: 287, endPoint x: 1202, endPoint y: 210, distance: 82.5
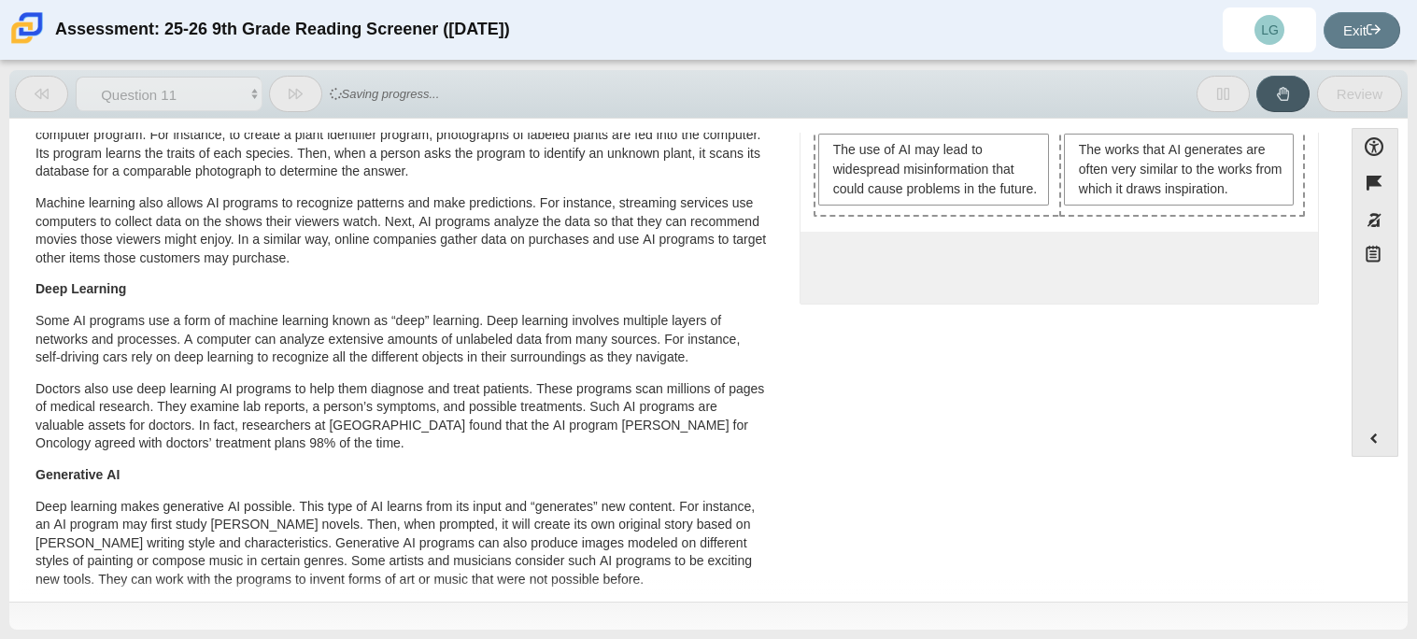
scroll to position [0, 0]
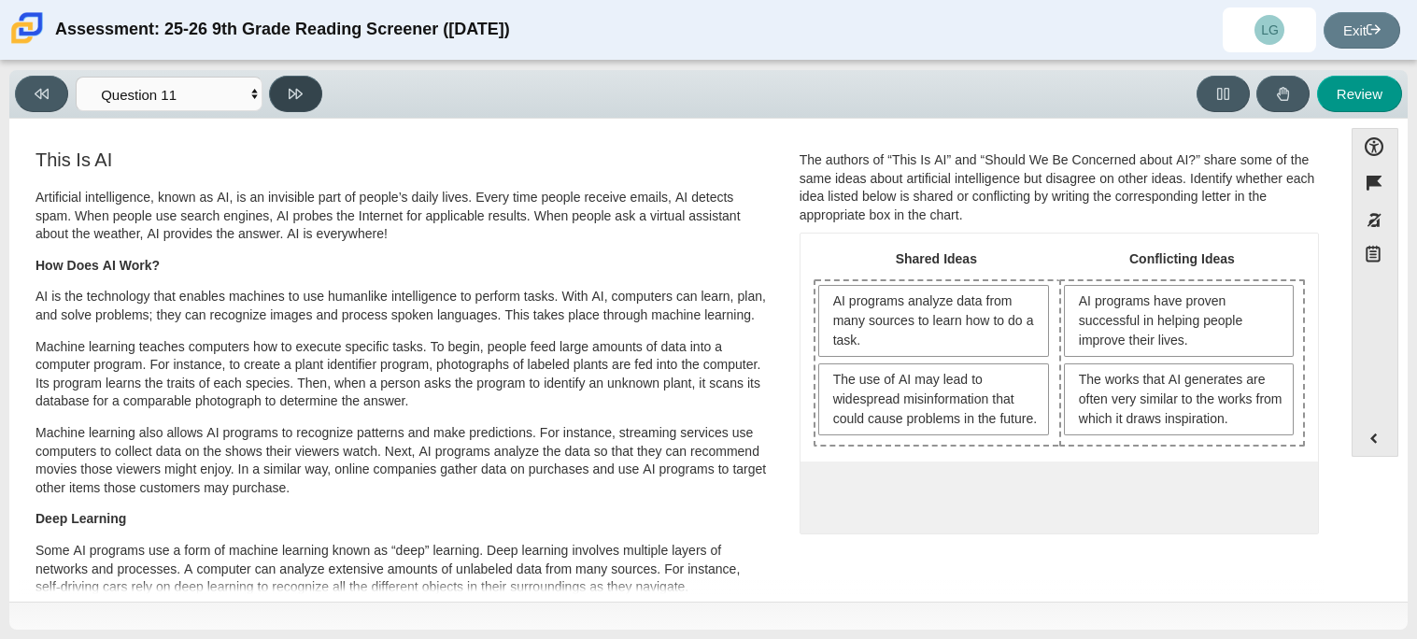
click at [286, 87] on button at bounding box center [295, 94] width 53 height 36
select select "c3effed4-44ce-4a19-bd96-1787f34e9b4c"
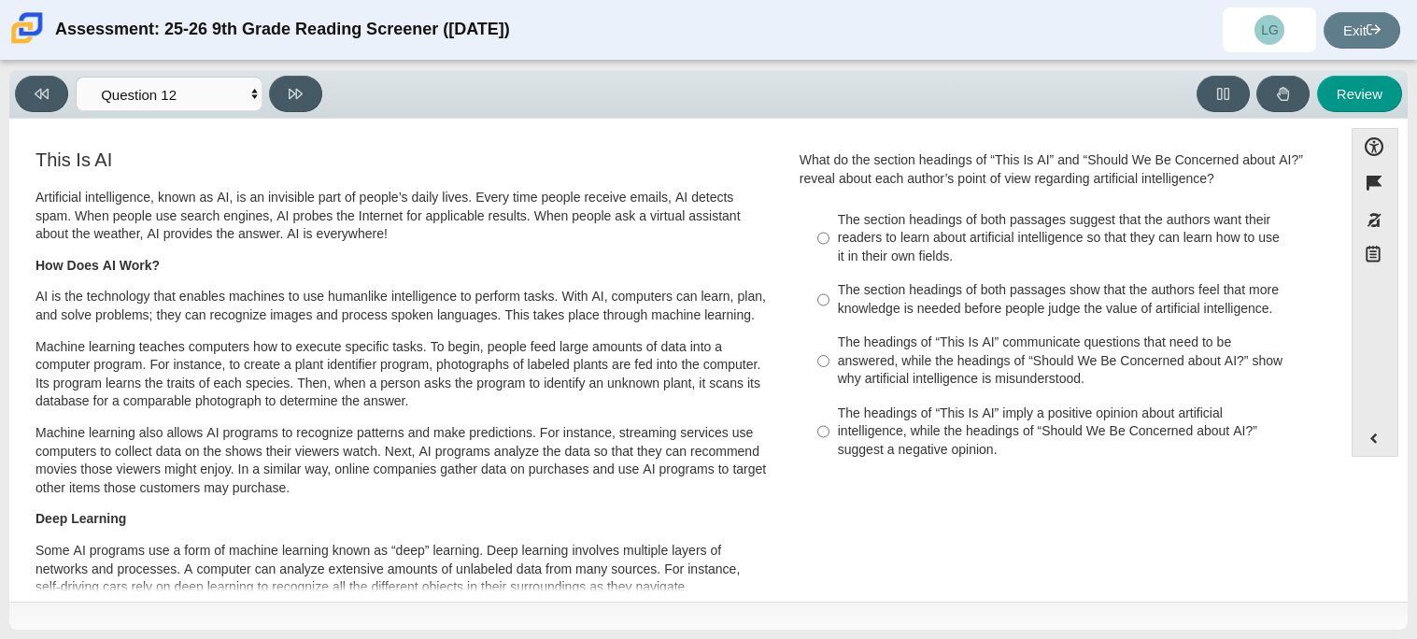
click at [897, 346] on div "The headings of “This Is AI” communicate questions that need to be answered, wh…" at bounding box center [1074, 360] width 472 height 55
click at [829, 346] on input "The headings of “This Is AI” communicate questions that need to be answered, wh…" at bounding box center [823, 361] width 12 height 71
radio input "true"
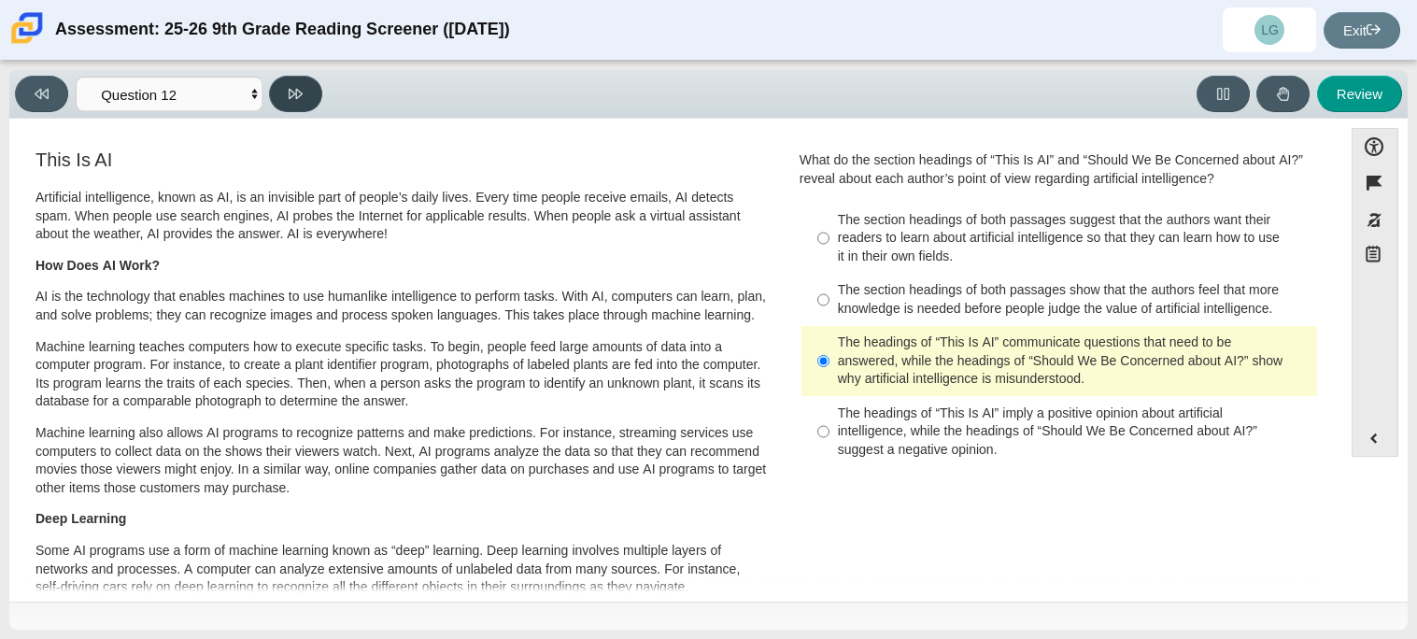
click at [307, 98] on button at bounding box center [295, 94] width 53 height 36
select select "review"
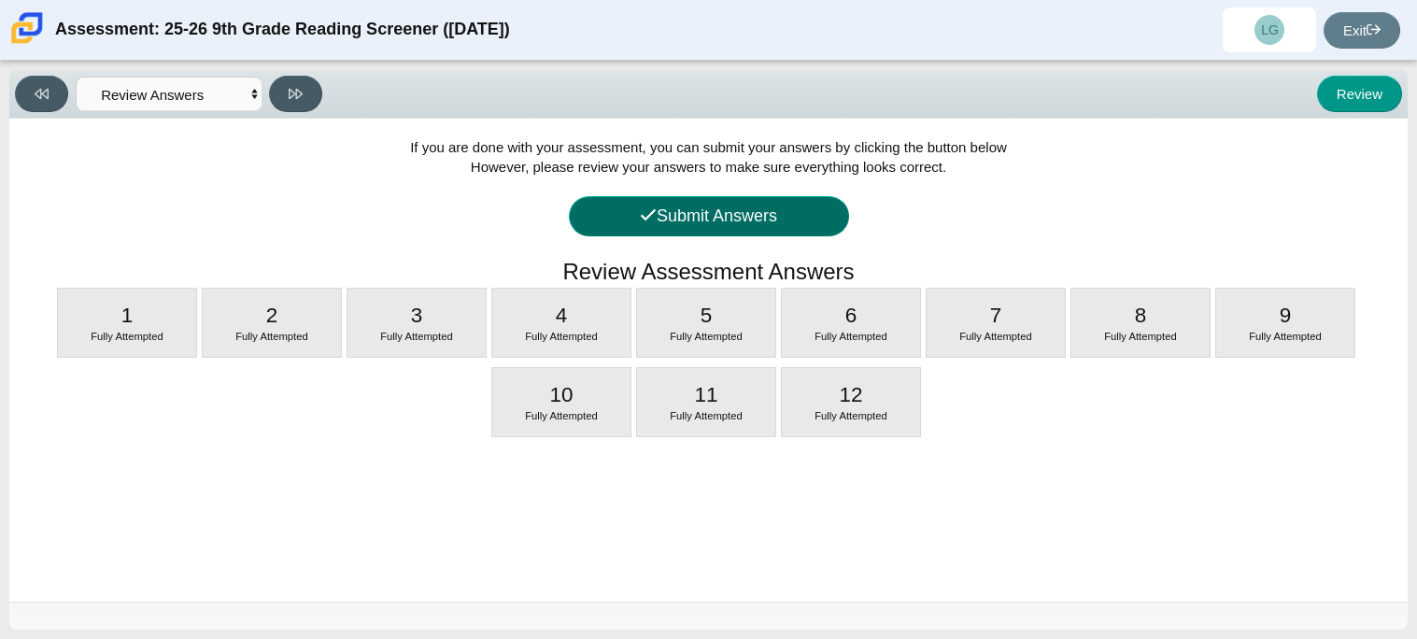
click at [656, 223] on button "Submit Answers" at bounding box center [709, 216] width 280 height 40
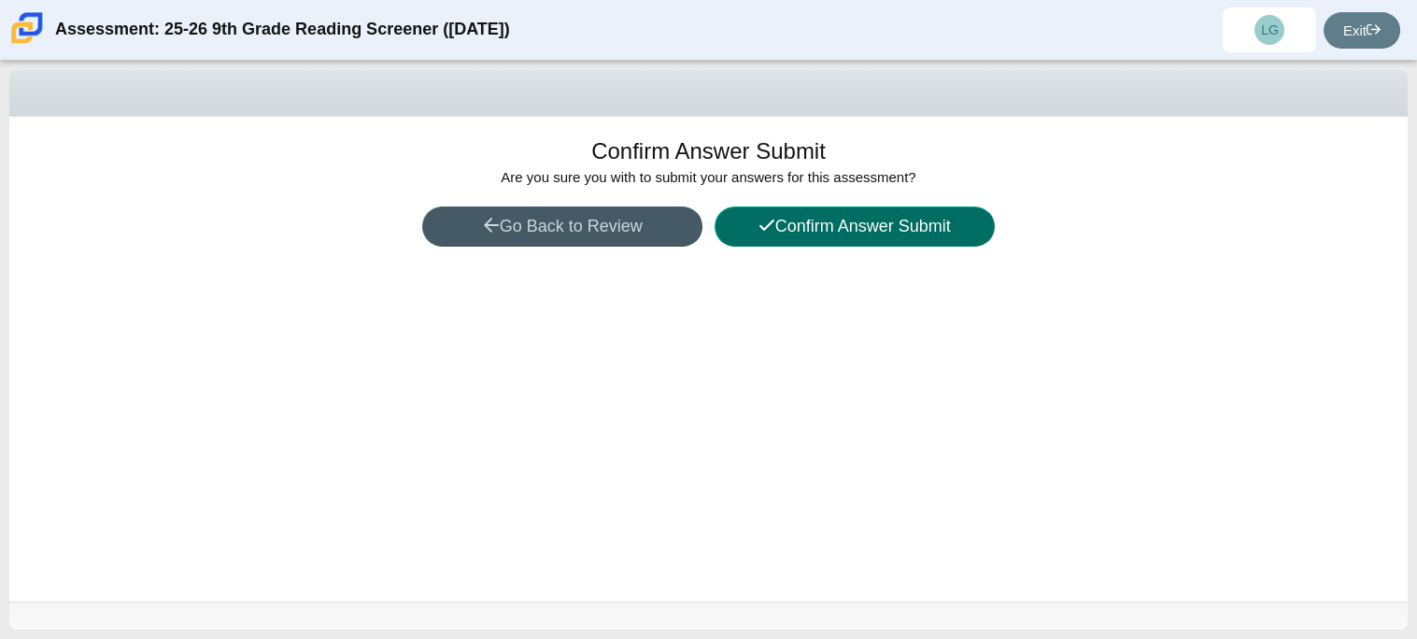
click at [852, 236] on button "Confirm Answer Submit" at bounding box center [854, 226] width 280 height 40
